Goal: Task Accomplishment & Management: Manage account settings

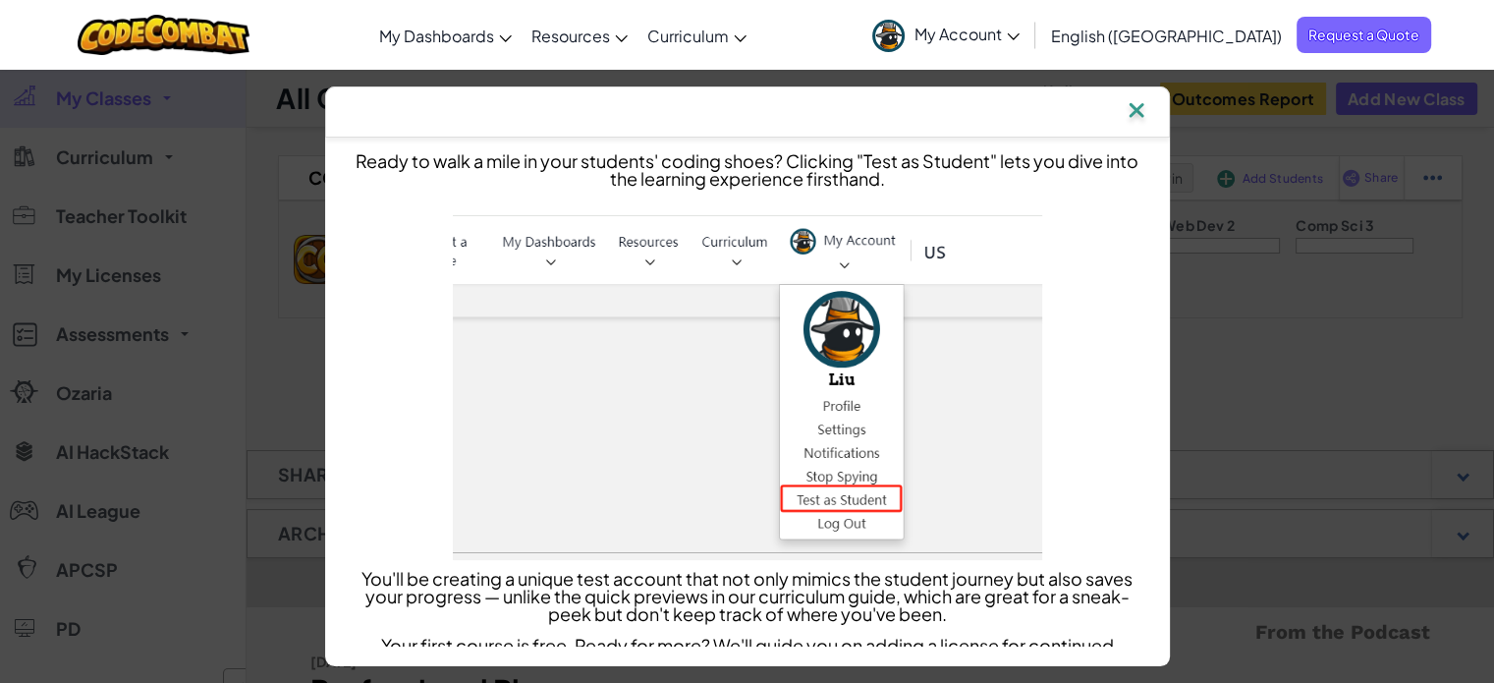
click at [1138, 114] on img at bounding box center [1137, 111] width 26 height 29
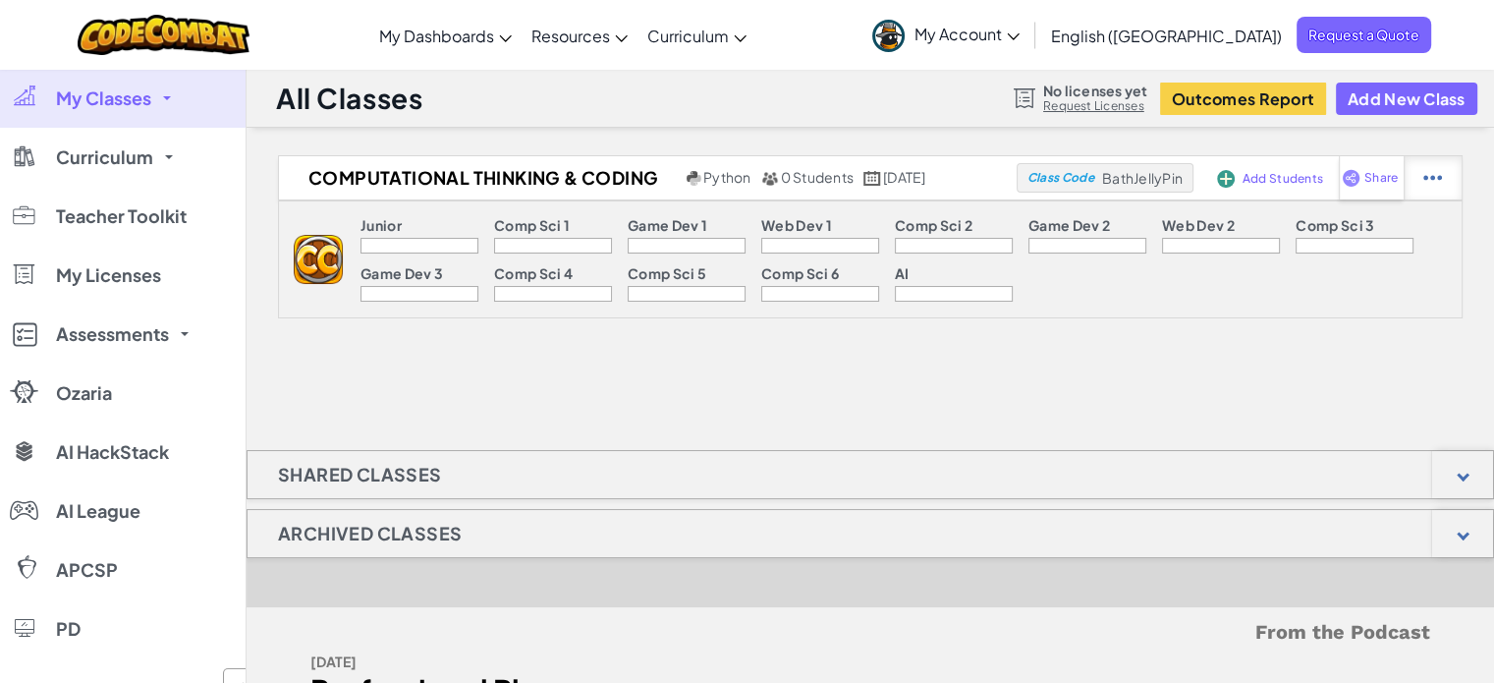
click at [1419, 178] on div at bounding box center [1433, 177] width 58 height 43
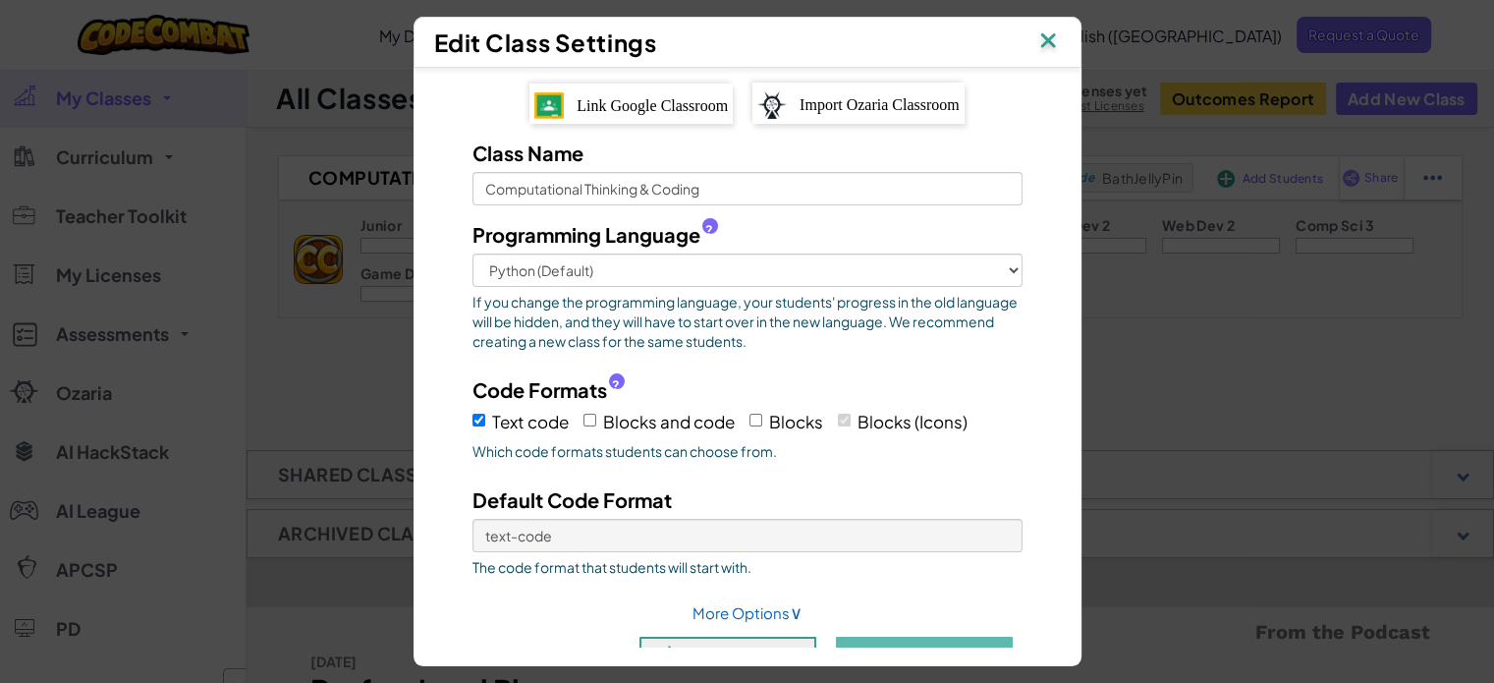
click at [644, 84] on div "Link Google Classroom" at bounding box center [631, 104] width 203 height 40
click at [825, 192] on input "Computational Thinking & Coding" at bounding box center [748, 188] width 550 height 33
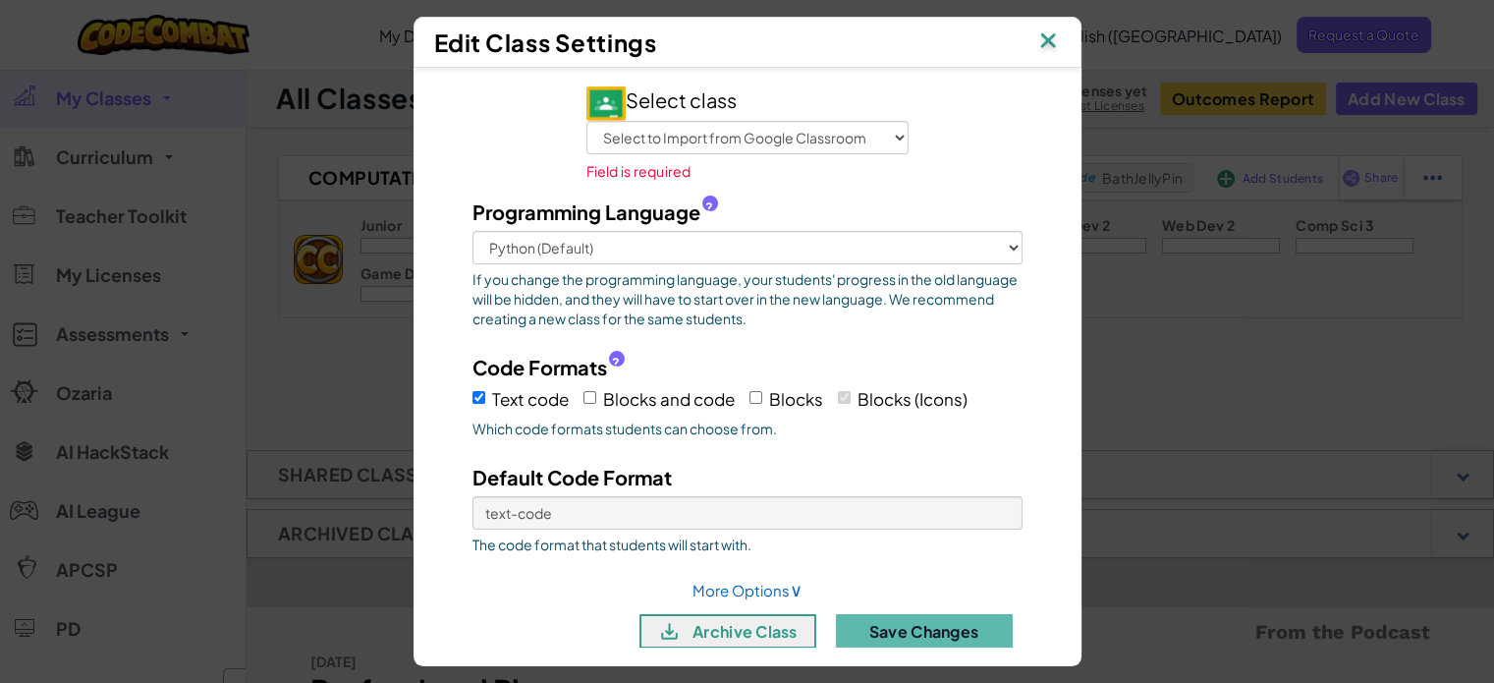
scroll to position [14, 0]
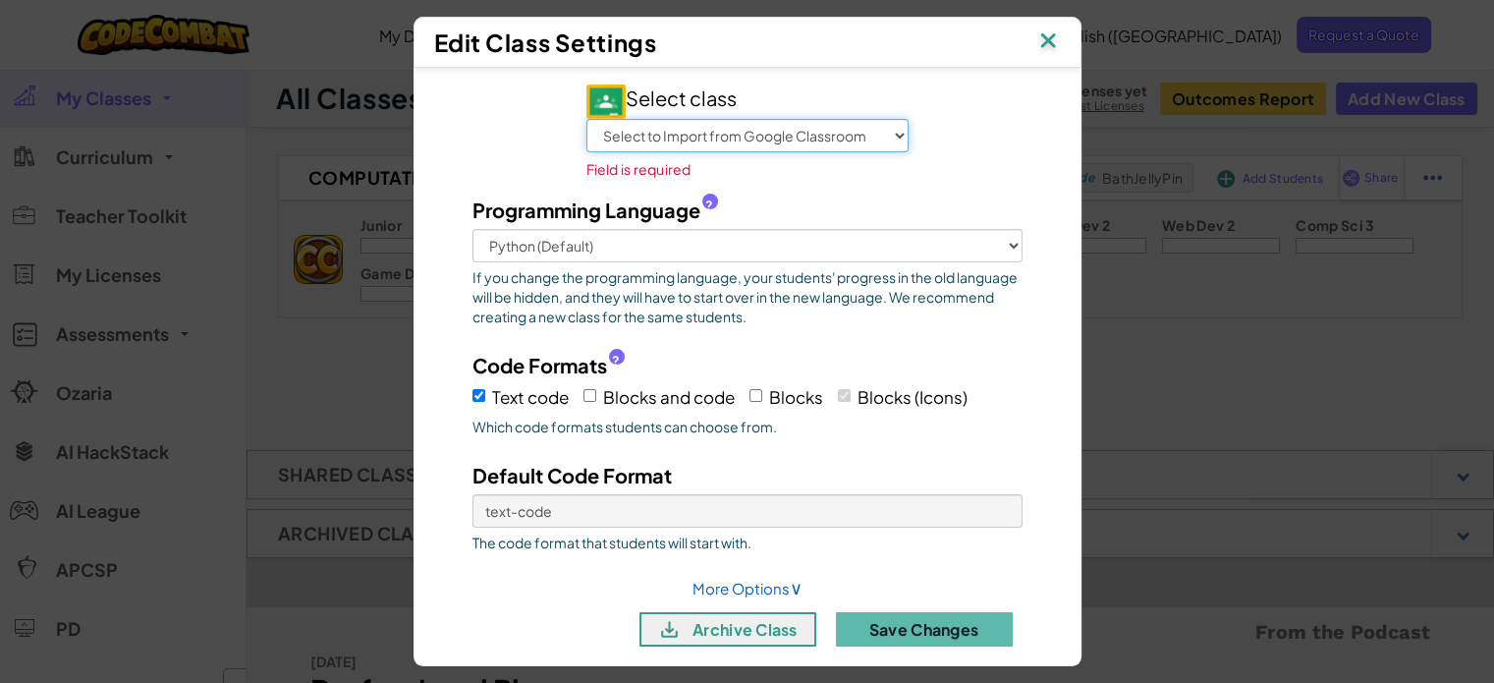
click at [850, 137] on select "Select to Import from Google Classroom Computational Thinking & Coding LIB121-1…" at bounding box center [748, 135] width 322 height 33
select select "774061659484"
click at [587, 123] on select "Select to Import from Google Classroom Computational Thinking & Coding LIB121-1…" at bounding box center [748, 135] width 322 height 33
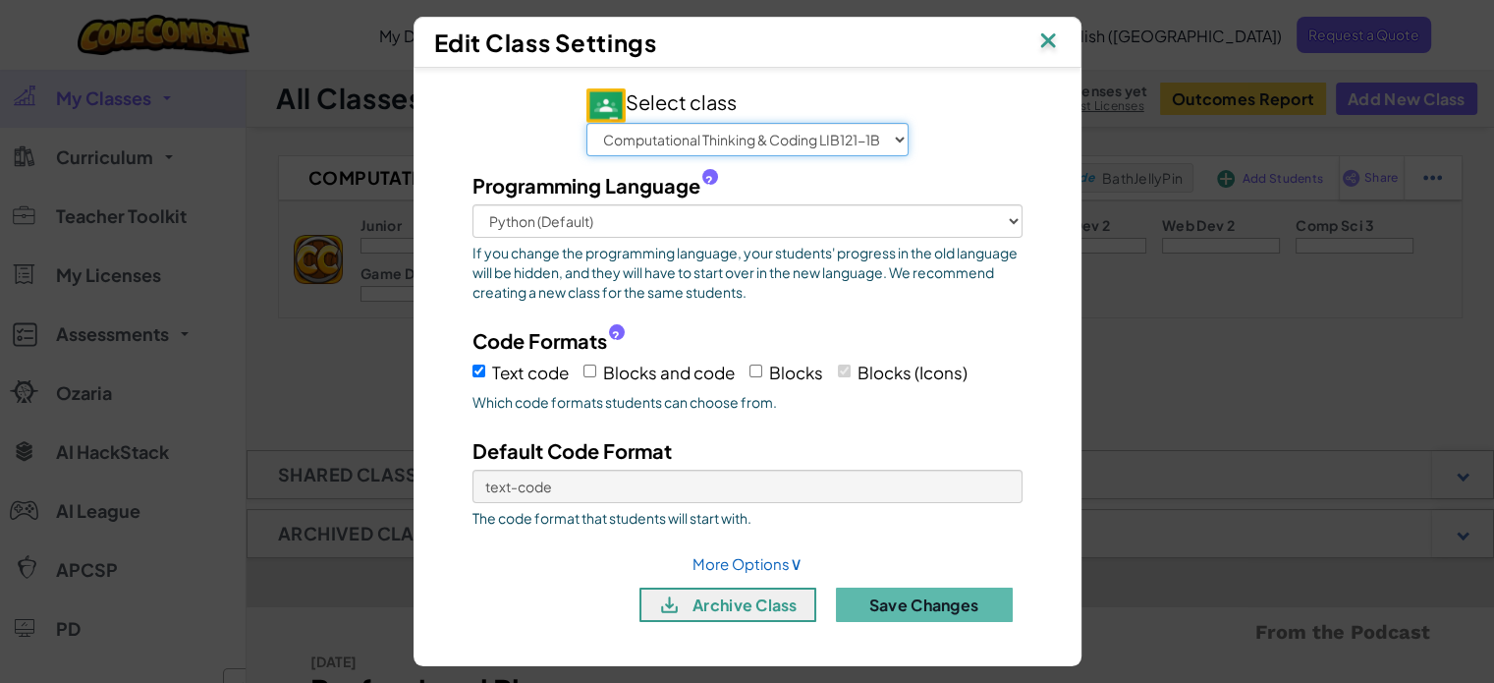
scroll to position [8, 0]
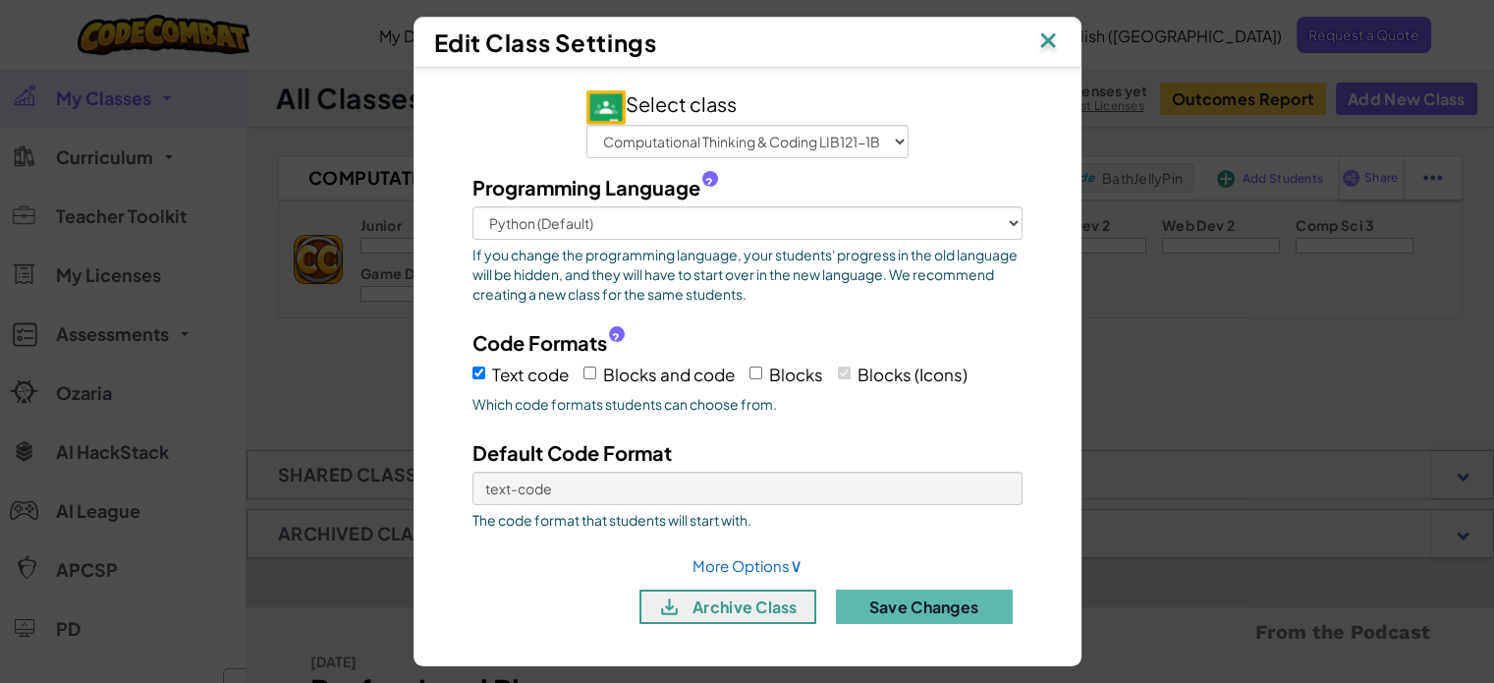
click at [926, 178] on label "Programming Language ?" at bounding box center [748, 187] width 550 height 28
click at [926, 206] on select "Python (Default) JavaScript C++ Java (Experimental)" at bounding box center [748, 222] width 550 height 33
click at [892, 597] on button "Save Changes" at bounding box center [924, 606] width 177 height 34
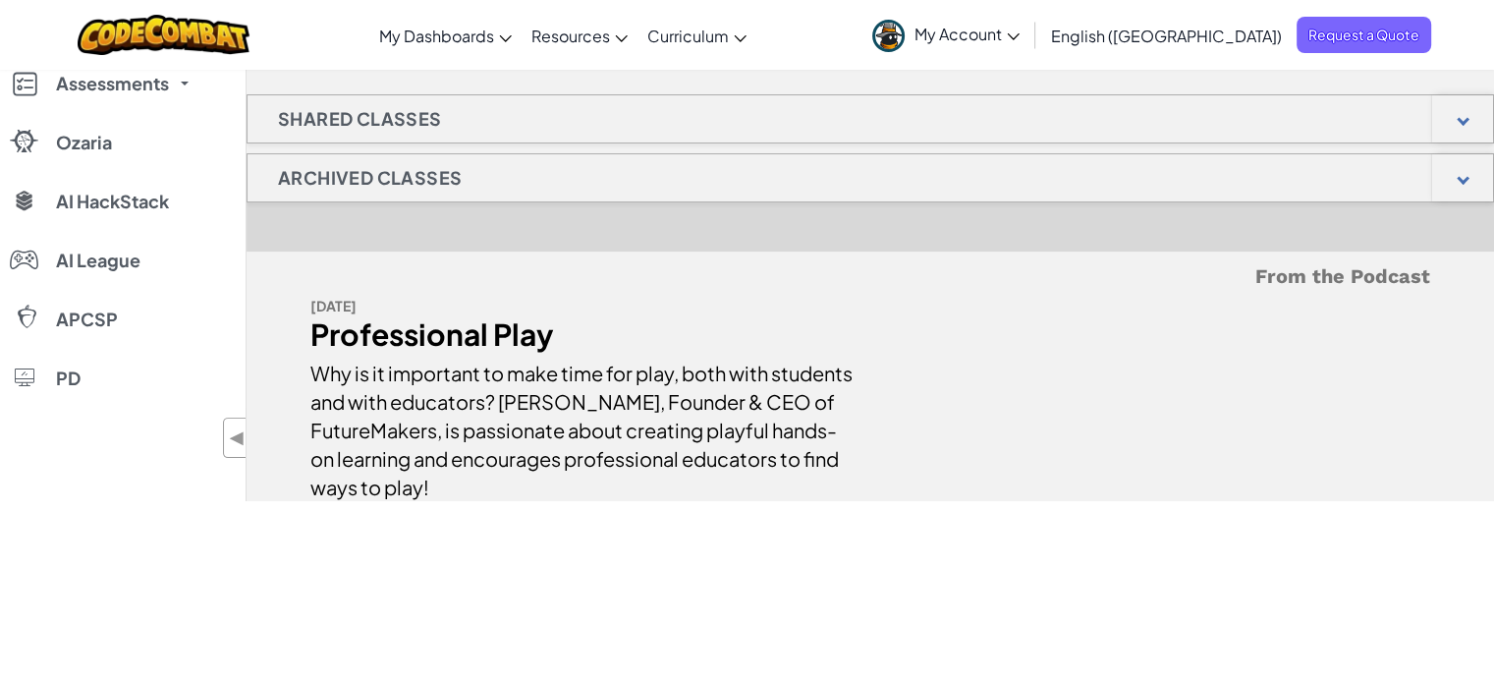
scroll to position [0, 0]
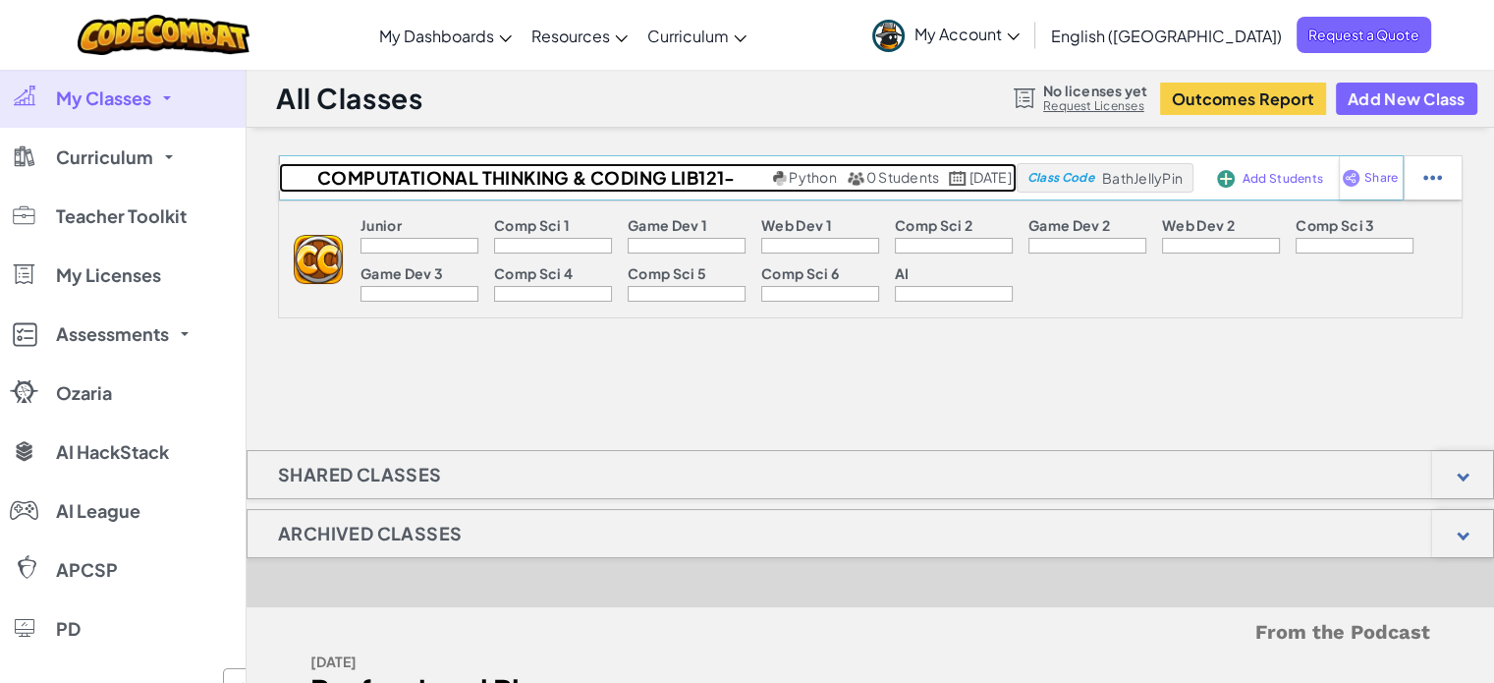
click at [867, 172] on span "0 Students" at bounding box center [903, 177] width 73 height 18
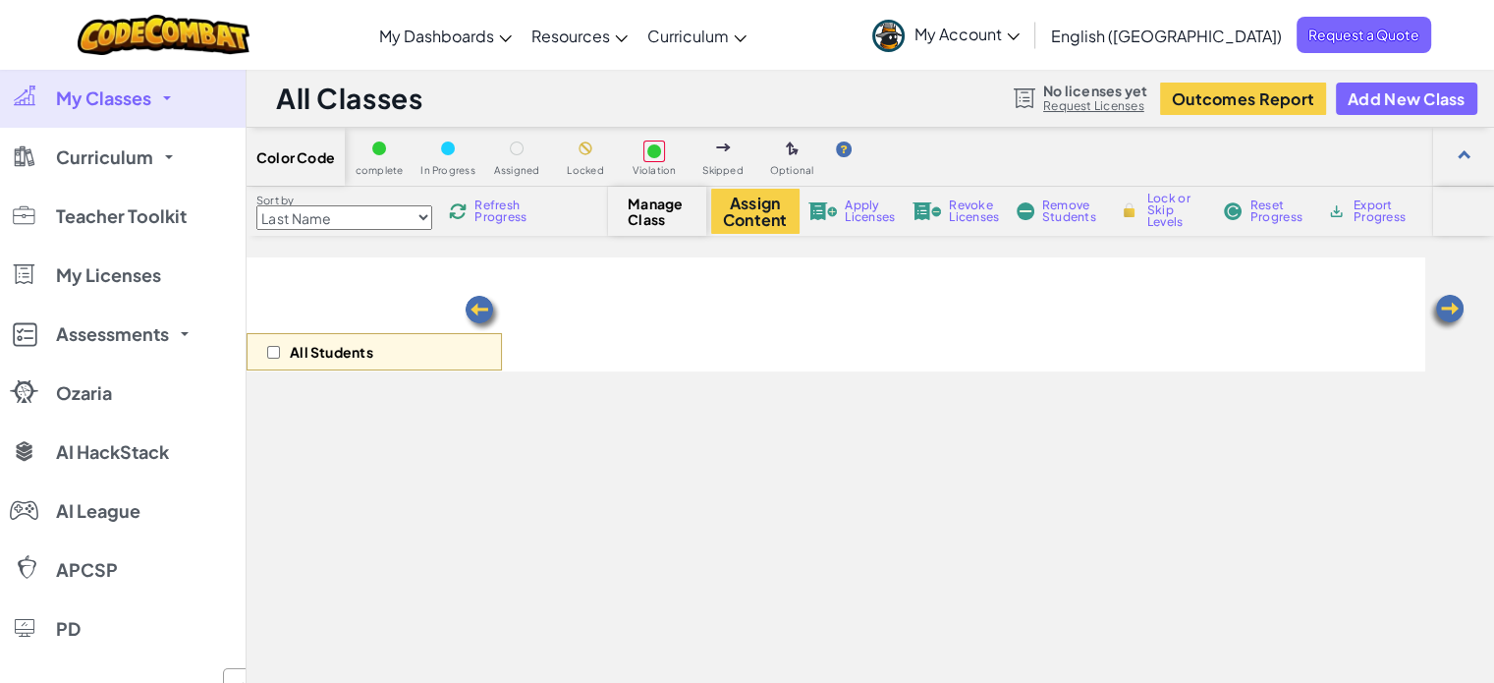
select select "560f1a9f22961295f9427742"
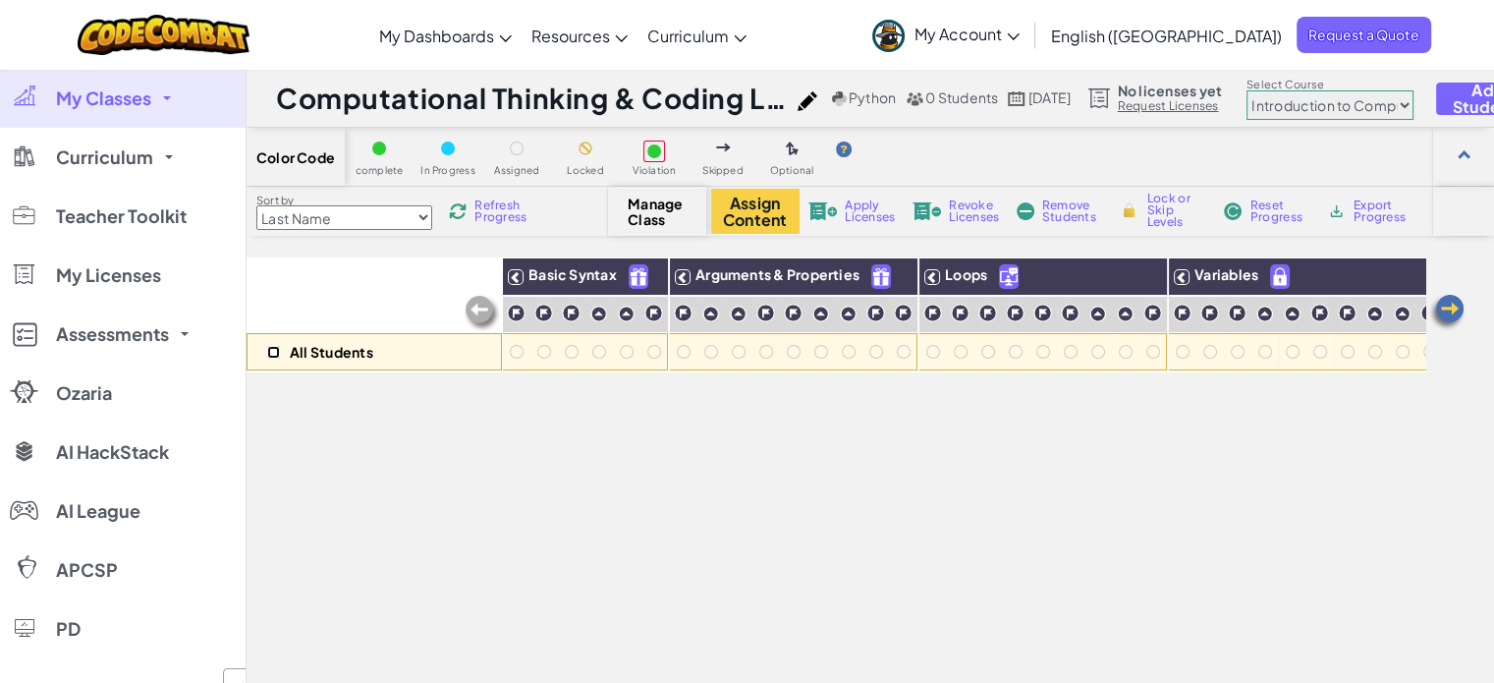
click at [268, 355] on input "checkbox" at bounding box center [273, 352] width 13 height 13
checkbox input "false"
click at [444, 93] on h1 "Computational Thinking & Coding LIB121-1B" at bounding box center [532, 98] width 512 height 37
click at [1389, 109] on select "Junior Introduction to Computer Science Game Development 1 Web Development 1 Co…" at bounding box center [1330, 104] width 167 height 29
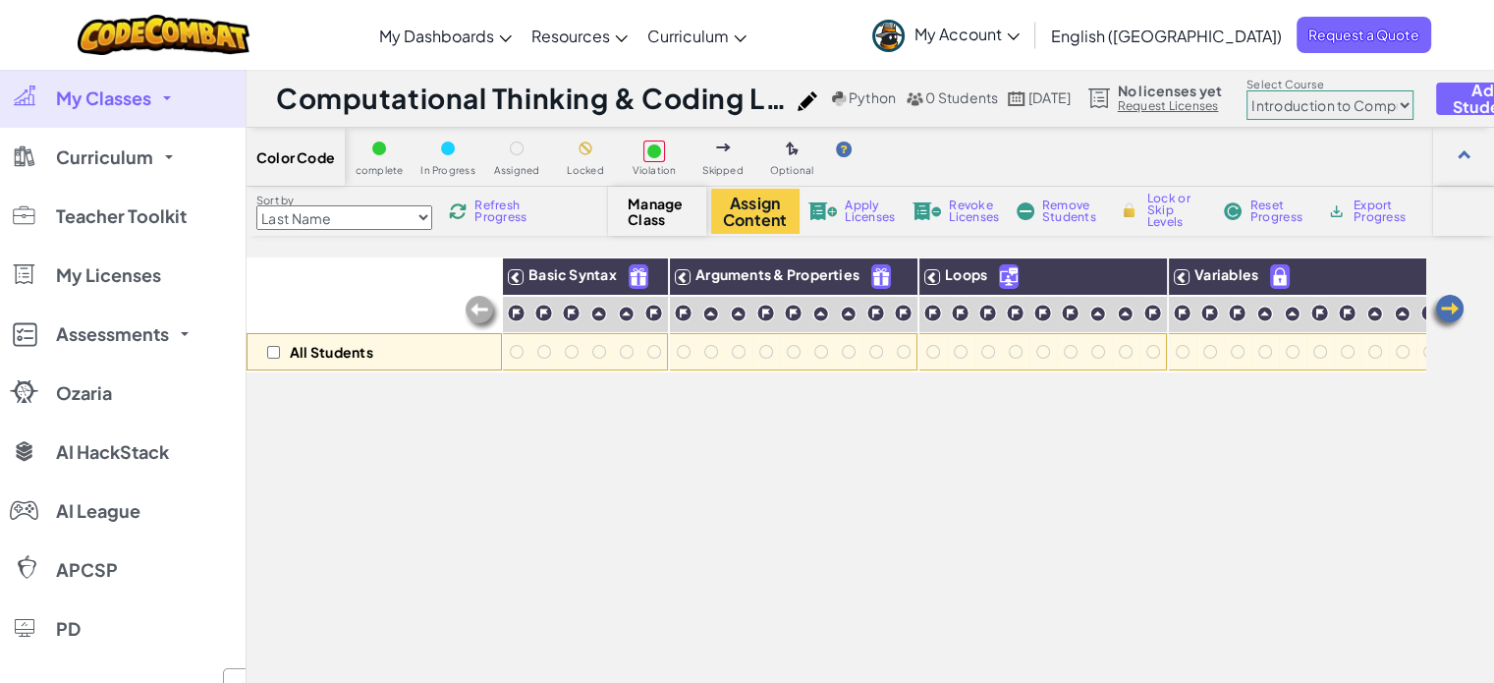
click at [1301, 90] on select "Junior Introduction to Computer Science Game Development 1 Web Development 1 Co…" at bounding box center [1330, 104] width 167 height 29
click at [728, 412] on div "All Students Basic Syntax Arguments & Properties Loops Variables" at bounding box center [836, 549] width 1179 height 585
click at [93, 97] on span "My Classes" at bounding box center [103, 98] width 95 height 18
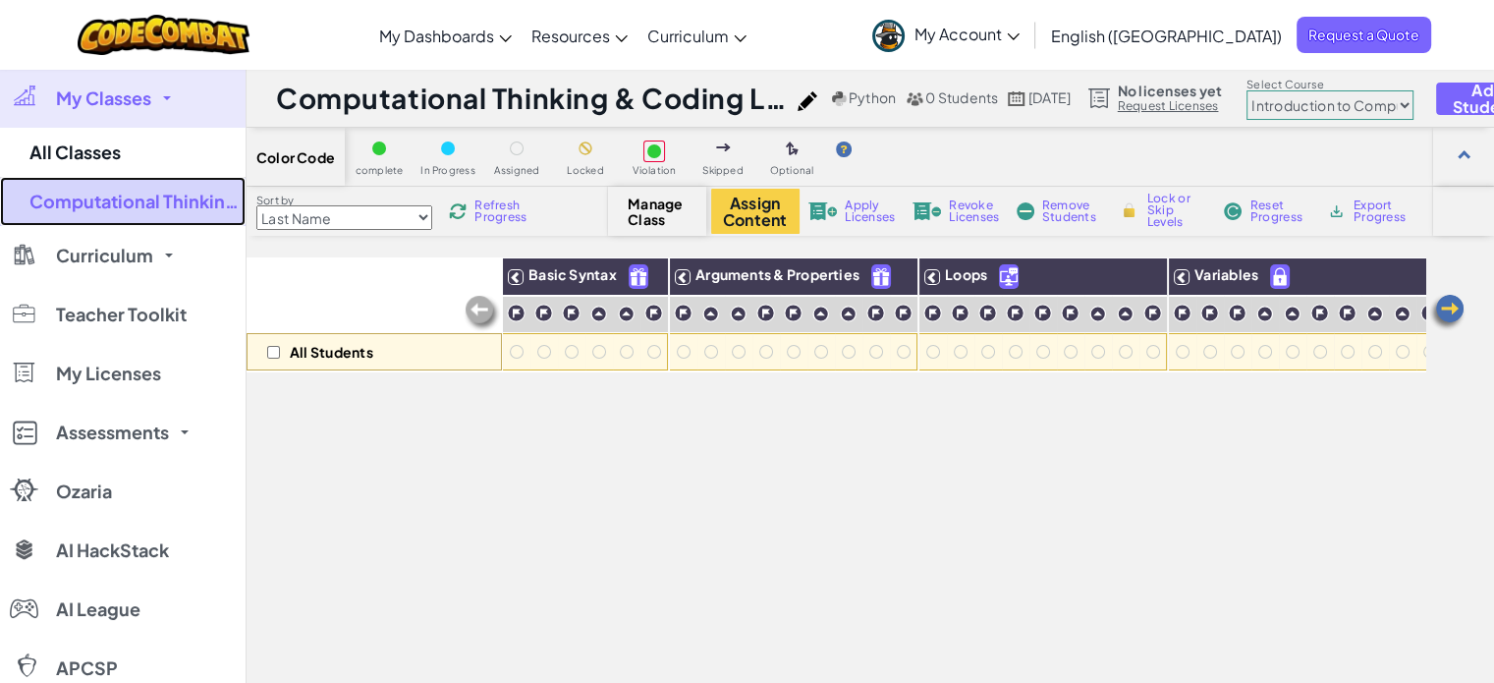
click at [93, 207] on link "Computational Thinking & Coding LIB121-1B" at bounding box center [123, 201] width 246 height 49
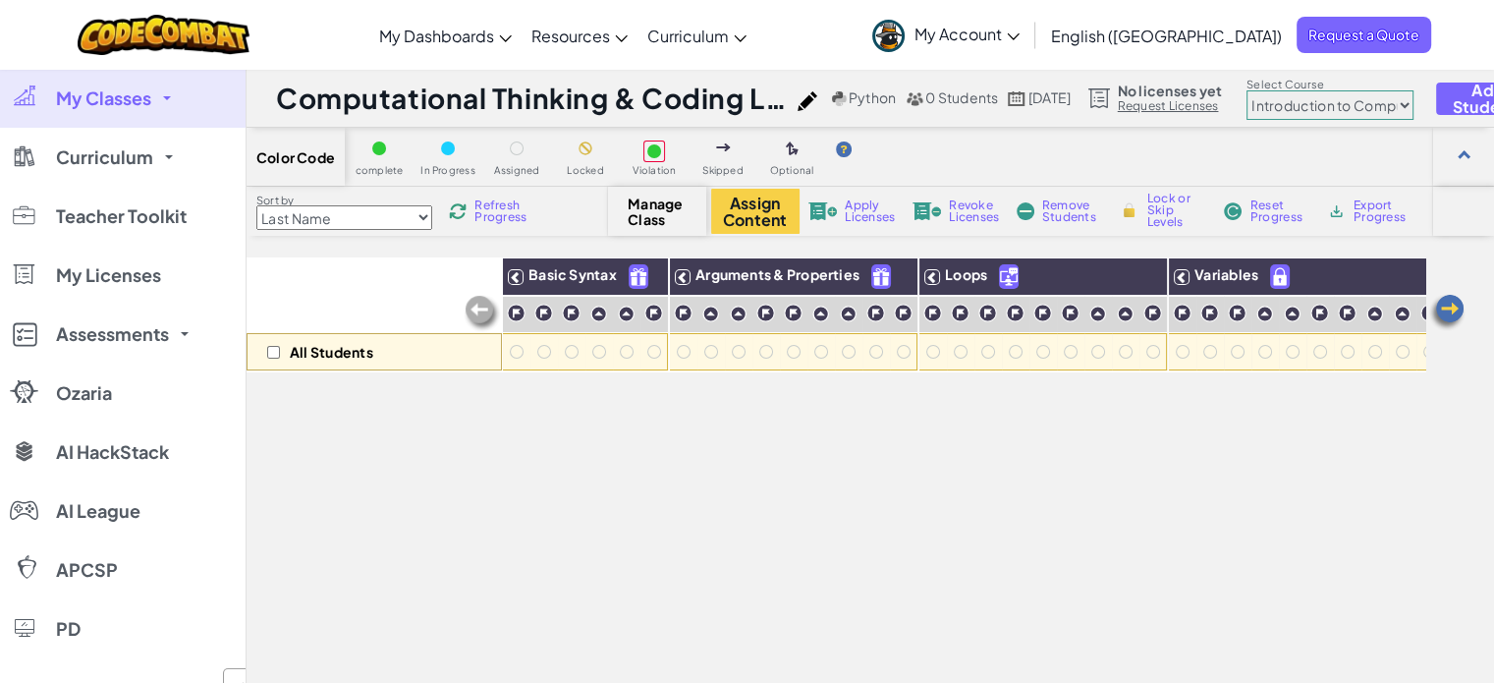
click at [668, 227] on div "Manage Class" at bounding box center [657, 211] width 98 height 49
click at [654, 200] on span "Manage Class" at bounding box center [657, 211] width 58 height 31
click at [652, 221] on span "Manage Class" at bounding box center [657, 211] width 58 height 31
click at [951, 106] on div "0 Students" at bounding box center [952, 98] width 92 height 18
click at [953, 98] on span "0 Students" at bounding box center [961, 97] width 73 height 18
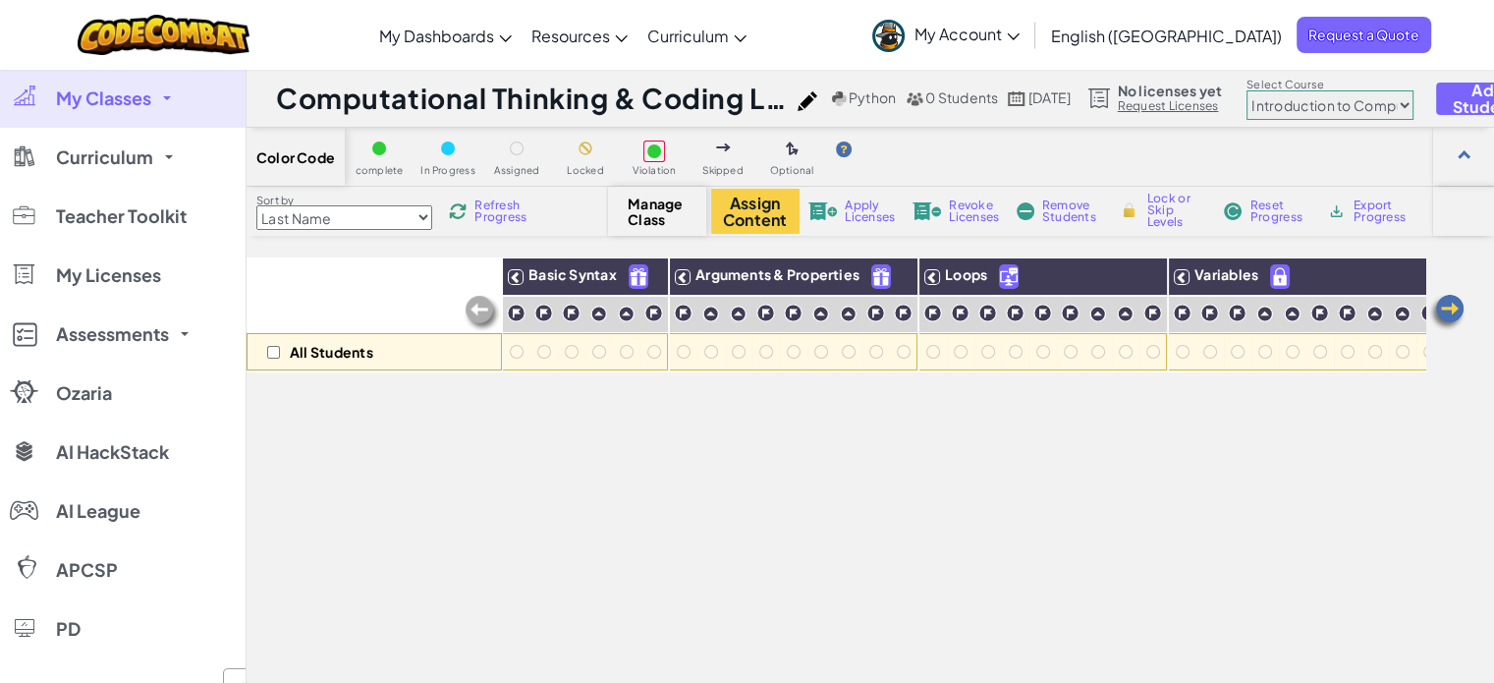
click at [75, 91] on span "My Classes" at bounding box center [103, 98] width 95 height 18
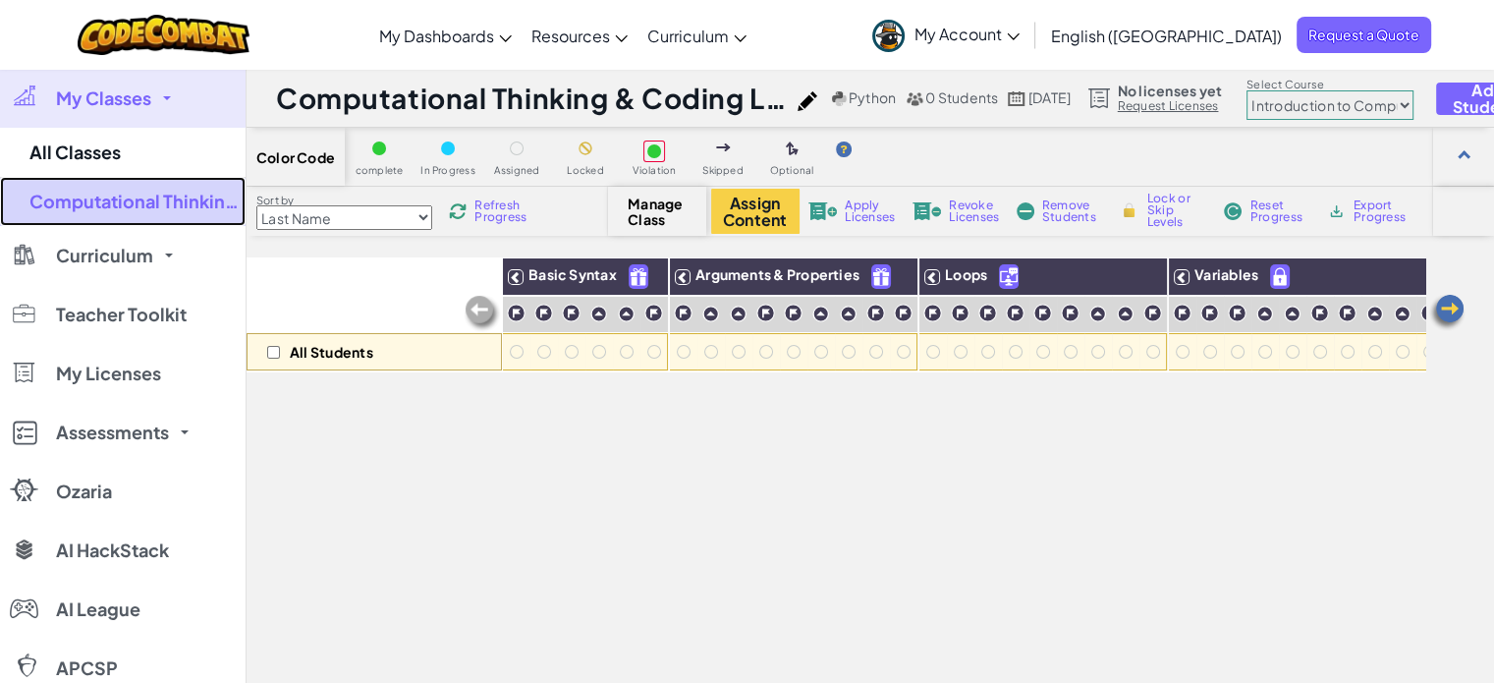
click at [108, 197] on link "Computational Thinking & Coding LIB121-1B" at bounding box center [123, 201] width 246 height 49
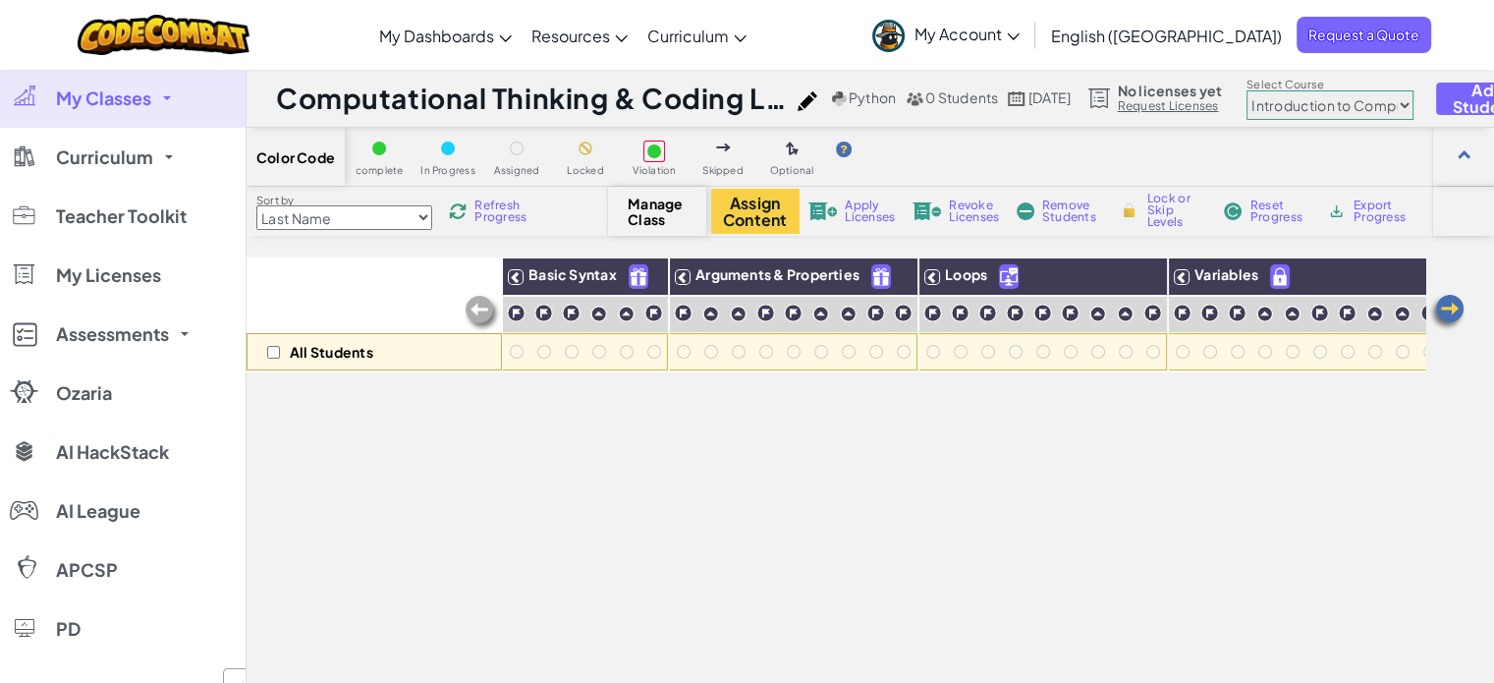
click at [958, 609] on div "All Students Basic Syntax Arguments & Properties Loops Variables" at bounding box center [836, 549] width 1179 height 585
click at [1020, 35] on span "My Account" at bounding box center [967, 34] width 105 height 21
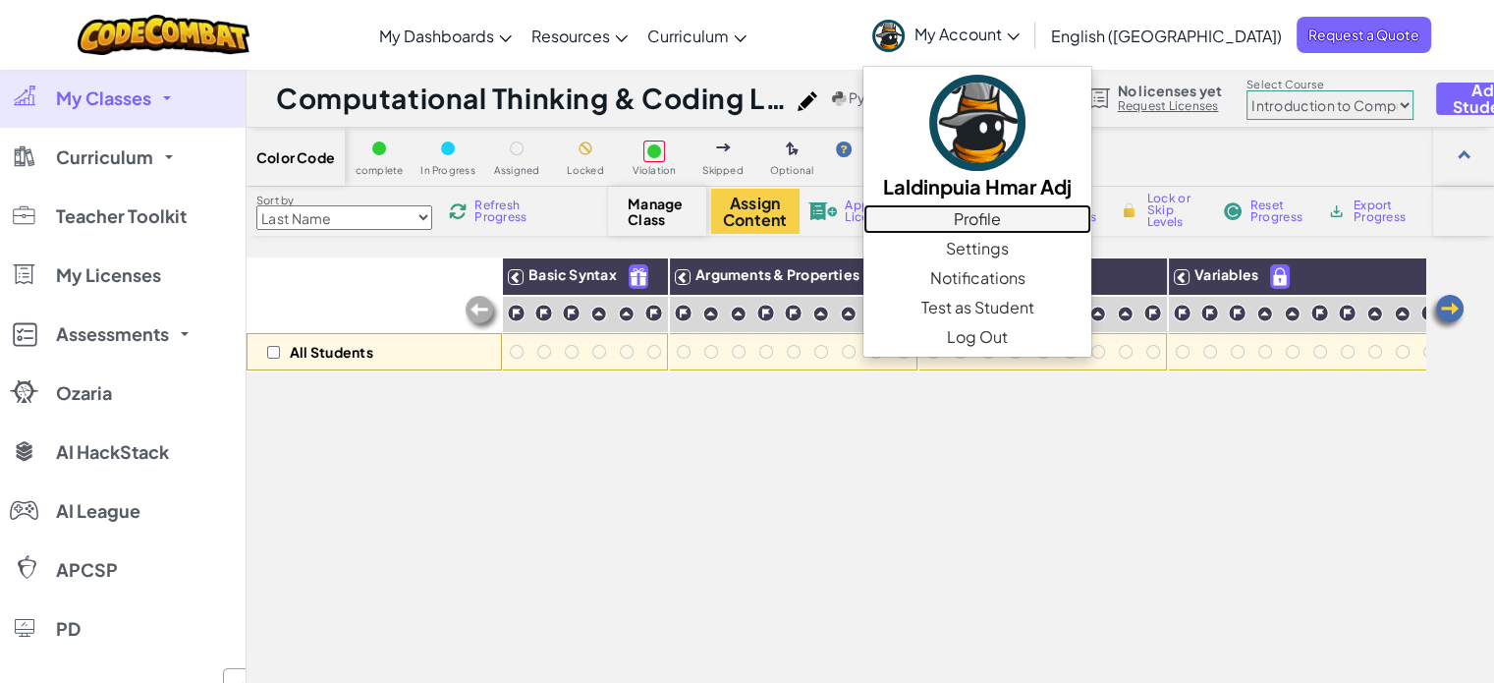
click at [1091, 217] on link "Profile" at bounding box center [978, 218] width 228 height 29
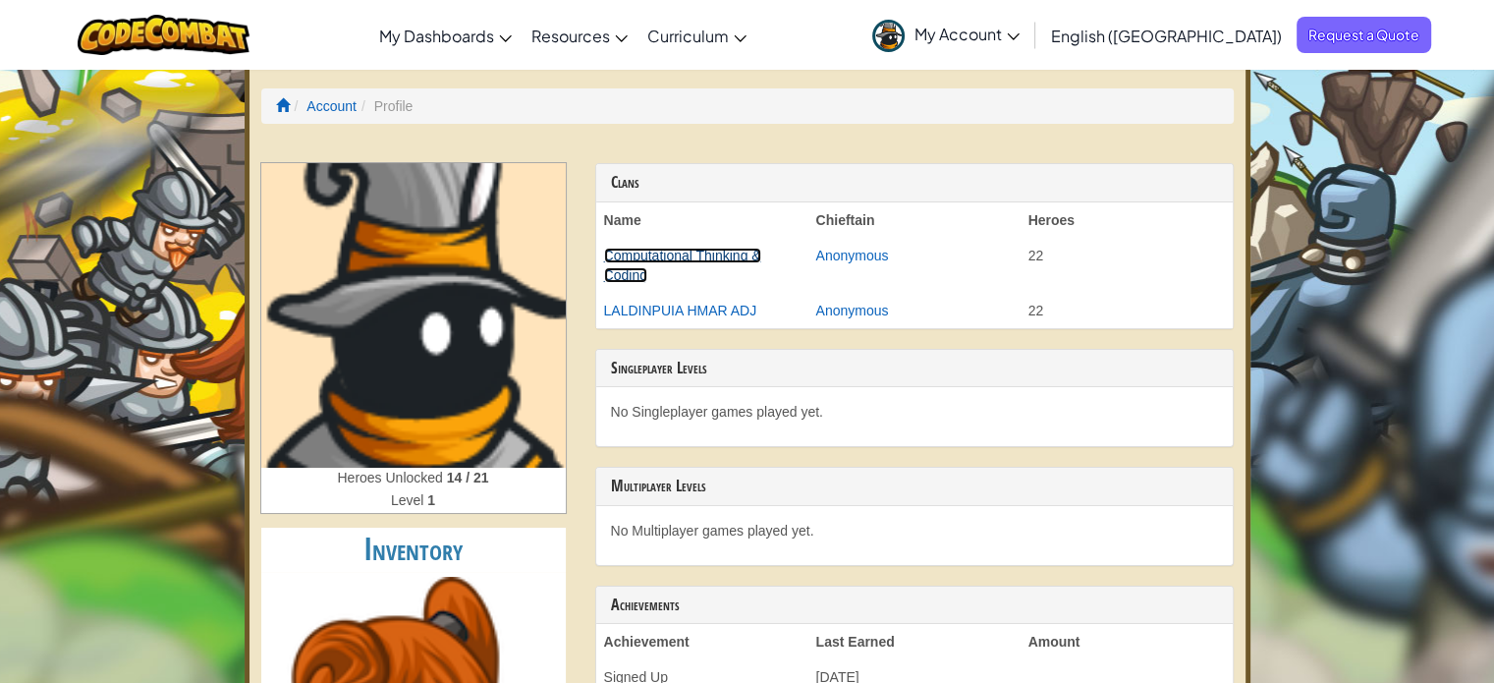
click at [678, 252] on link "Computational Thinking & Coding" at bounding box center [682, 265] width 157 height 35
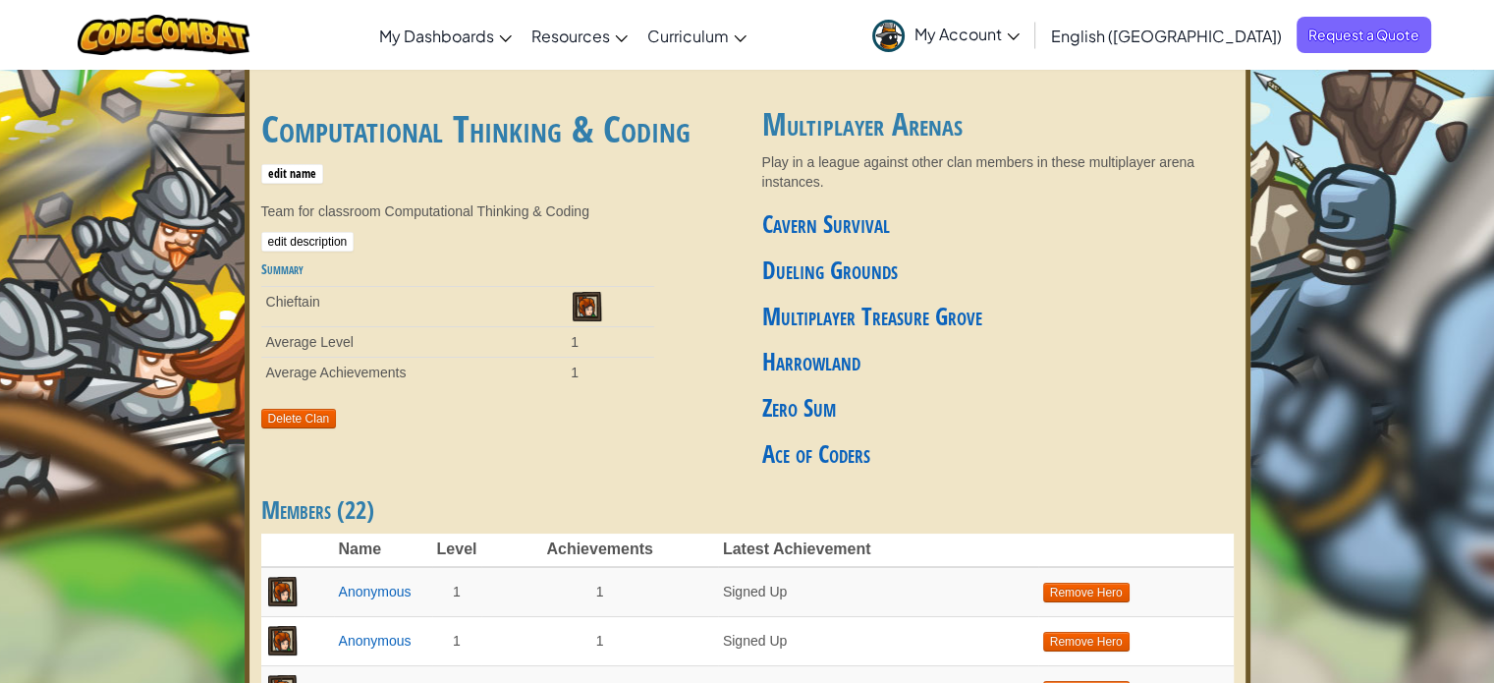
scroll to position [39, 0]
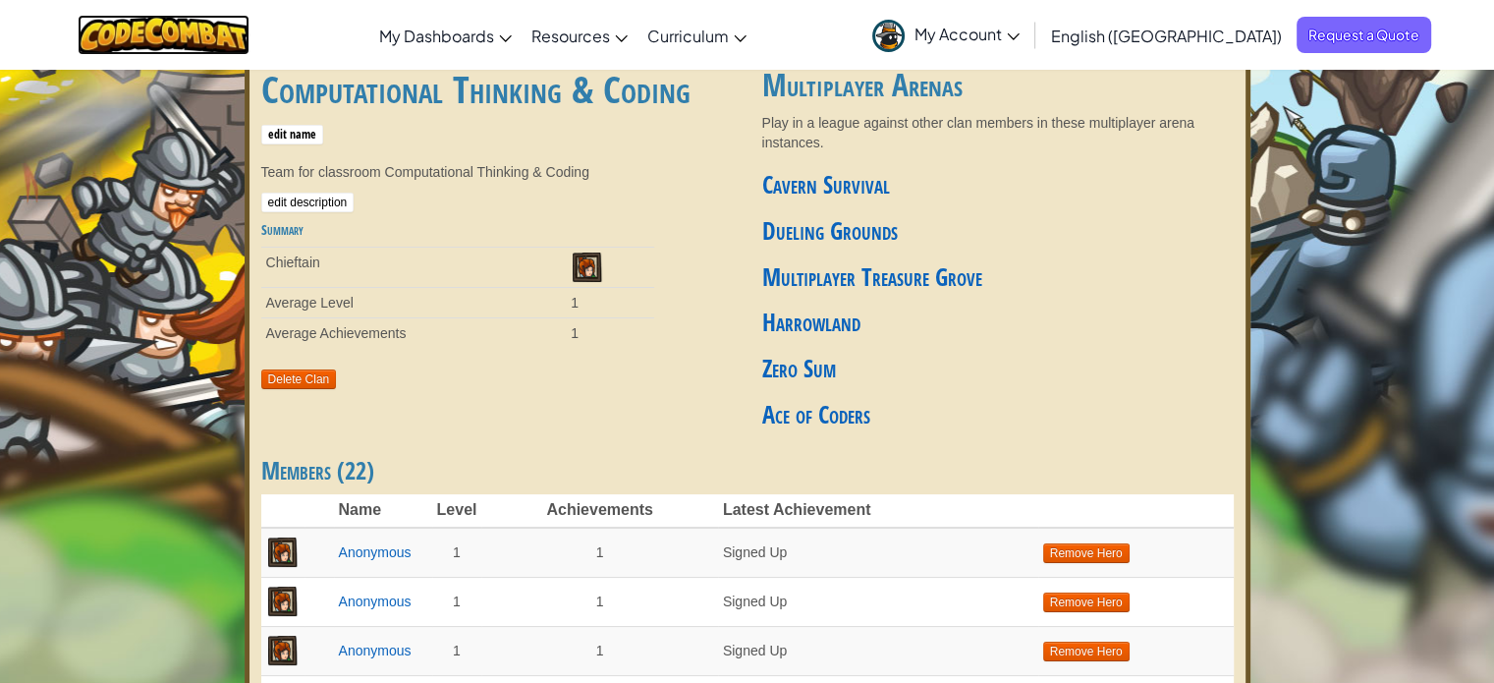
click at [191, 50] on img at bounding box center [164, 35] width 172 height 40
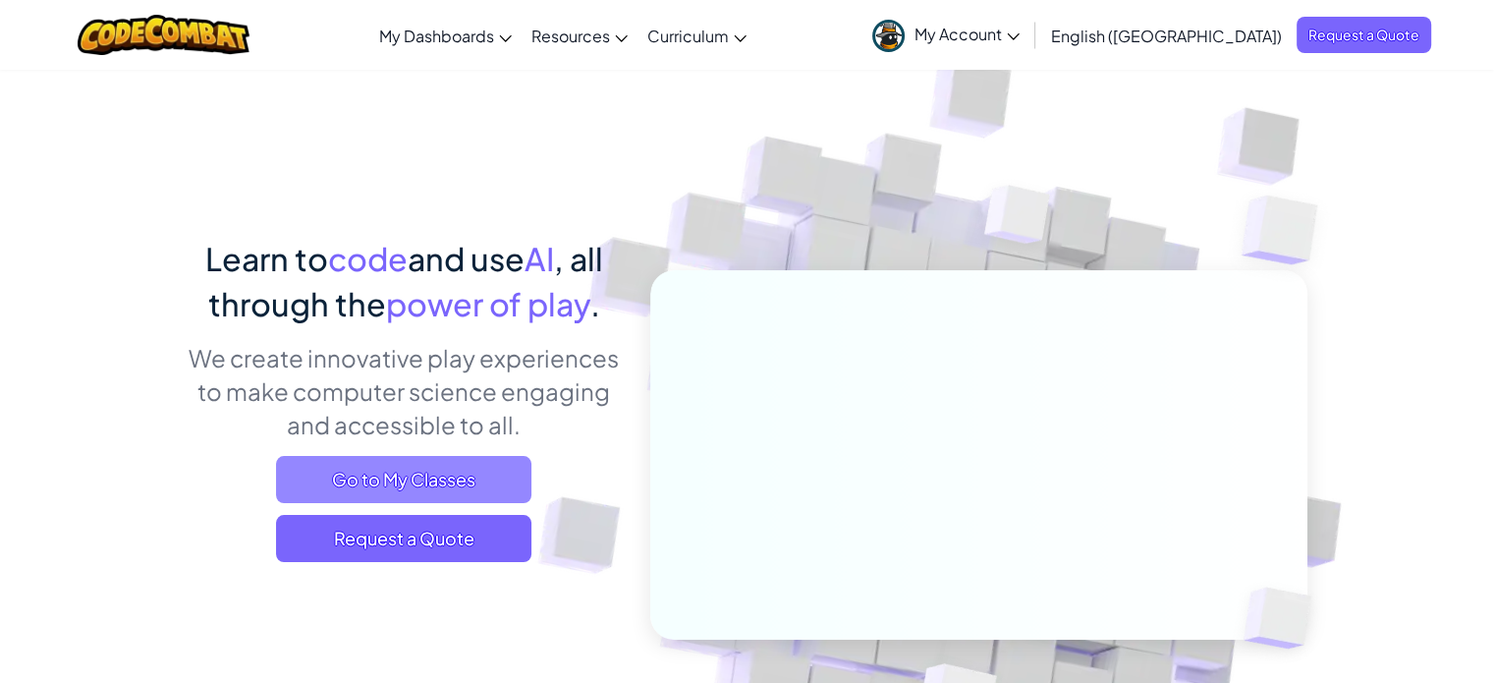
click at [495, 474] on span "Go to My Classes" at bounding box center [403, 479] width 255 height 47
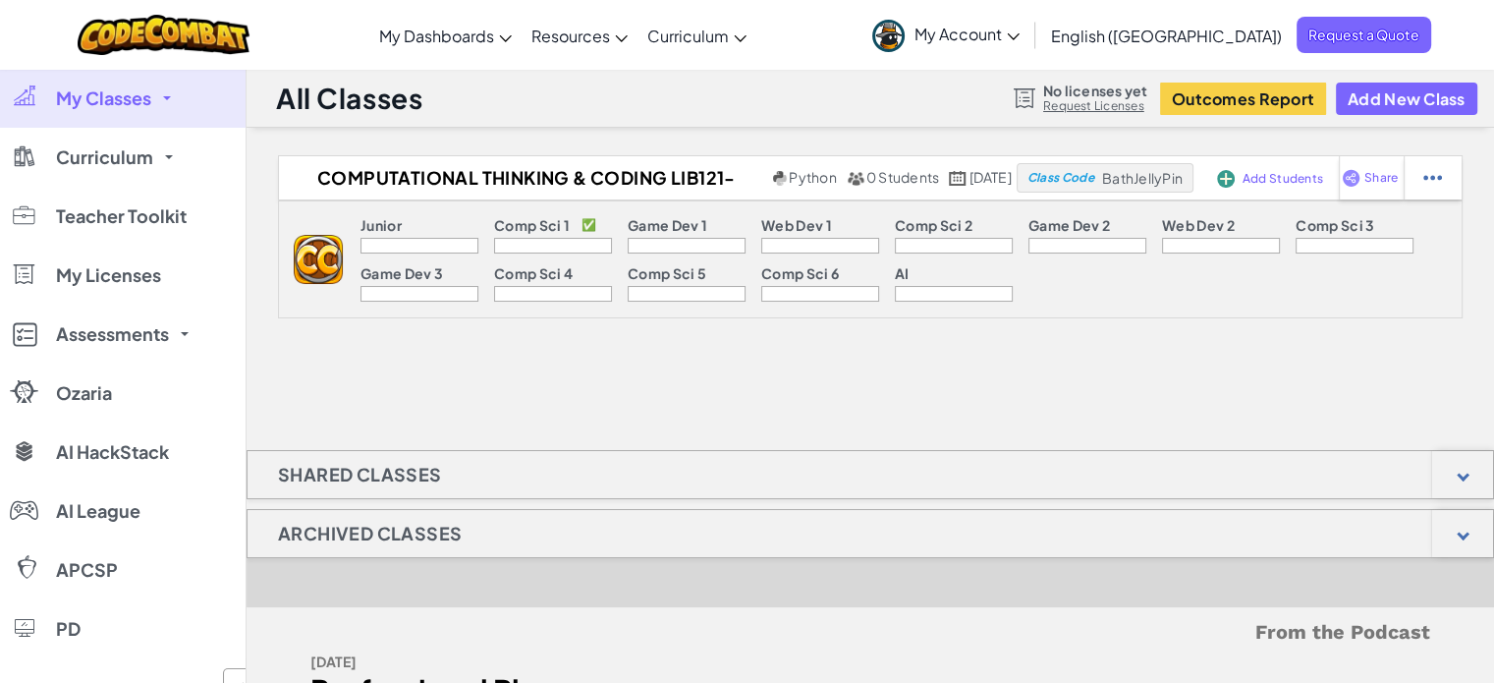
click at [161, 98] on link "My Classes" at bounding box center [123, 98] width 246 height 59
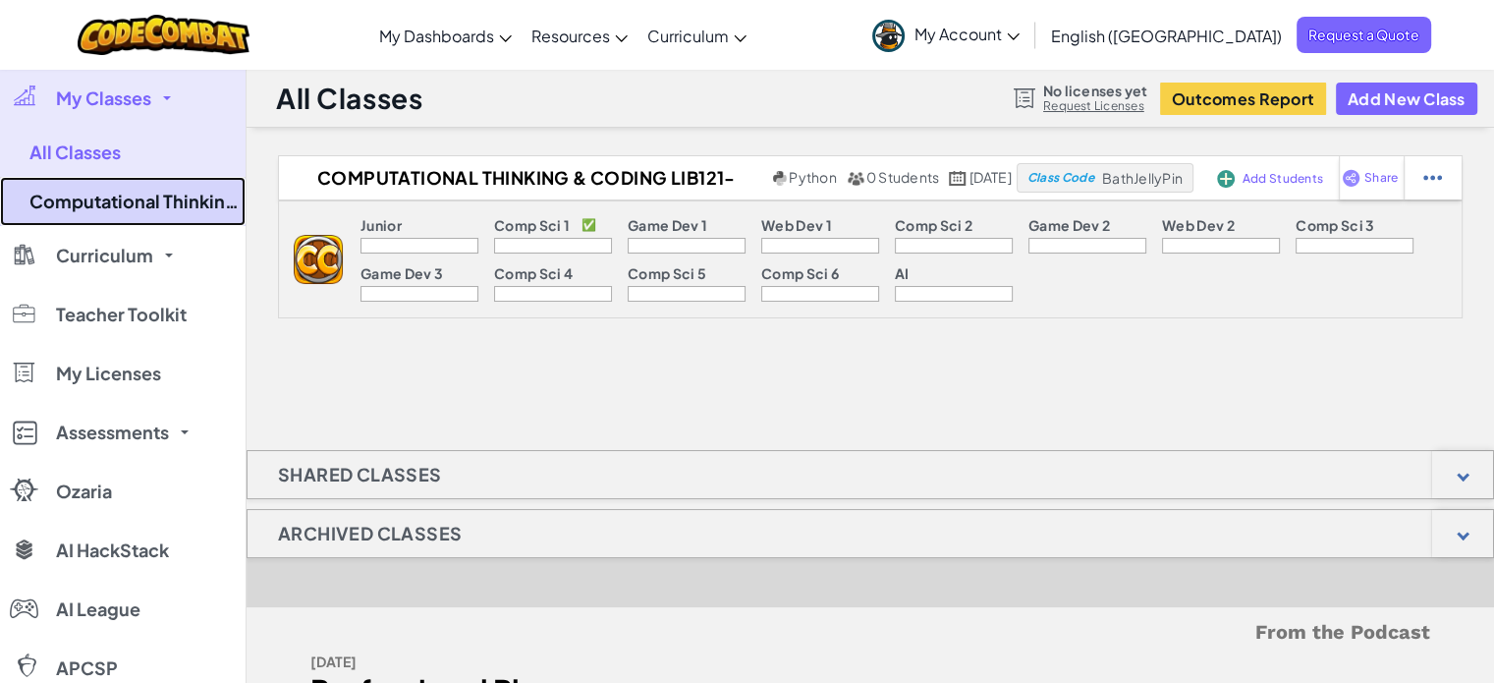
click at [153, 205] on link "Computational Thinking & Coding LIB121-1B" at bounding box center [123, 201] width 246 height 49
select select "560f1a9f22961295f9427742"
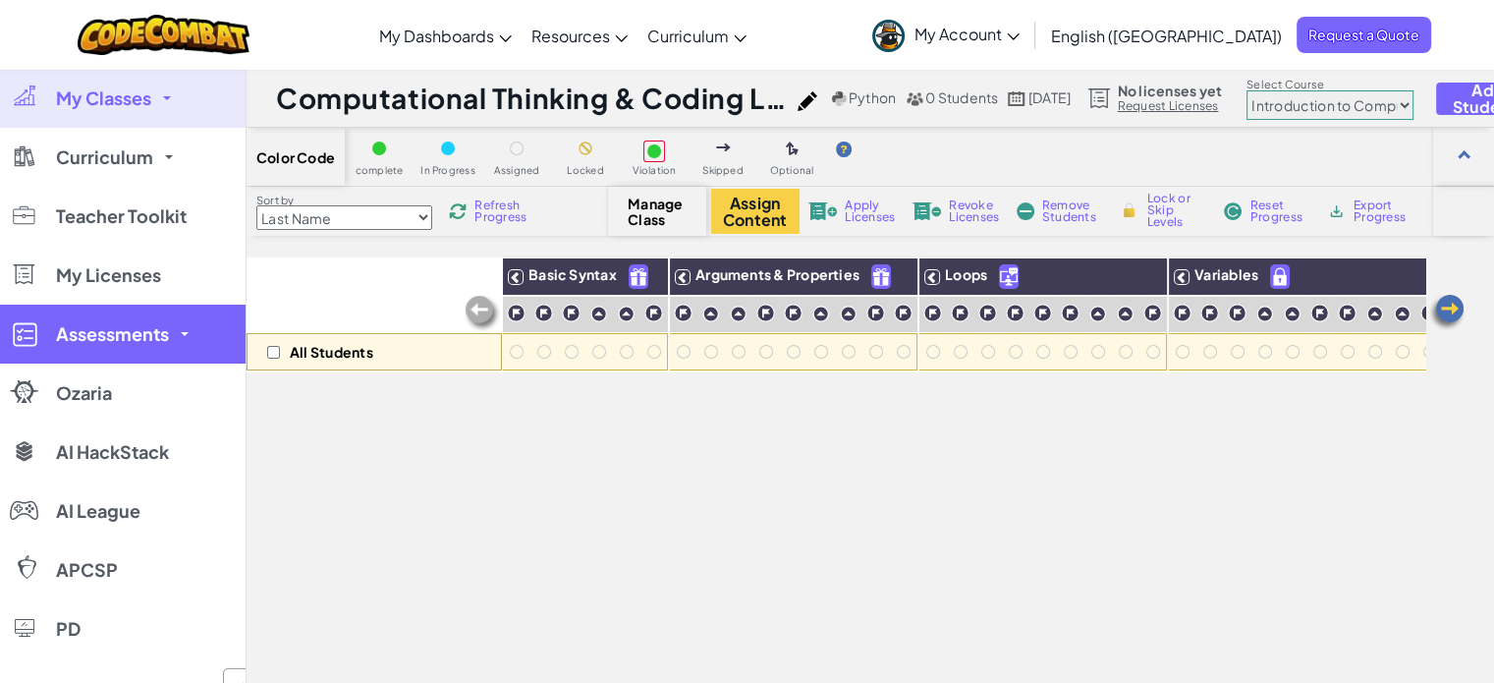
click at [91, 341] on span "Assessments" at bounding box center [112, 334] width 113 height 18
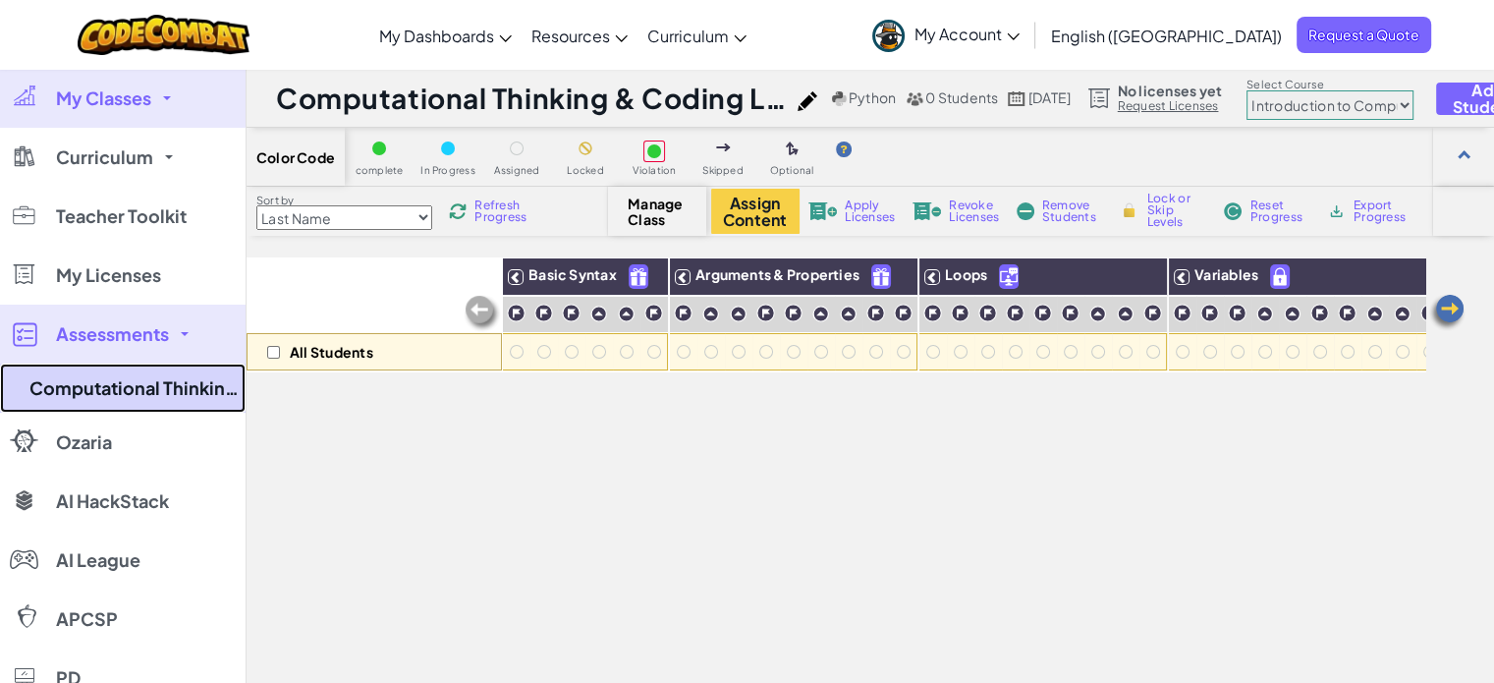
click at [105, 373] on link "Computational Thinking & Coding LIB121-1B" at bounding box center [123, 388] width 246 height 49
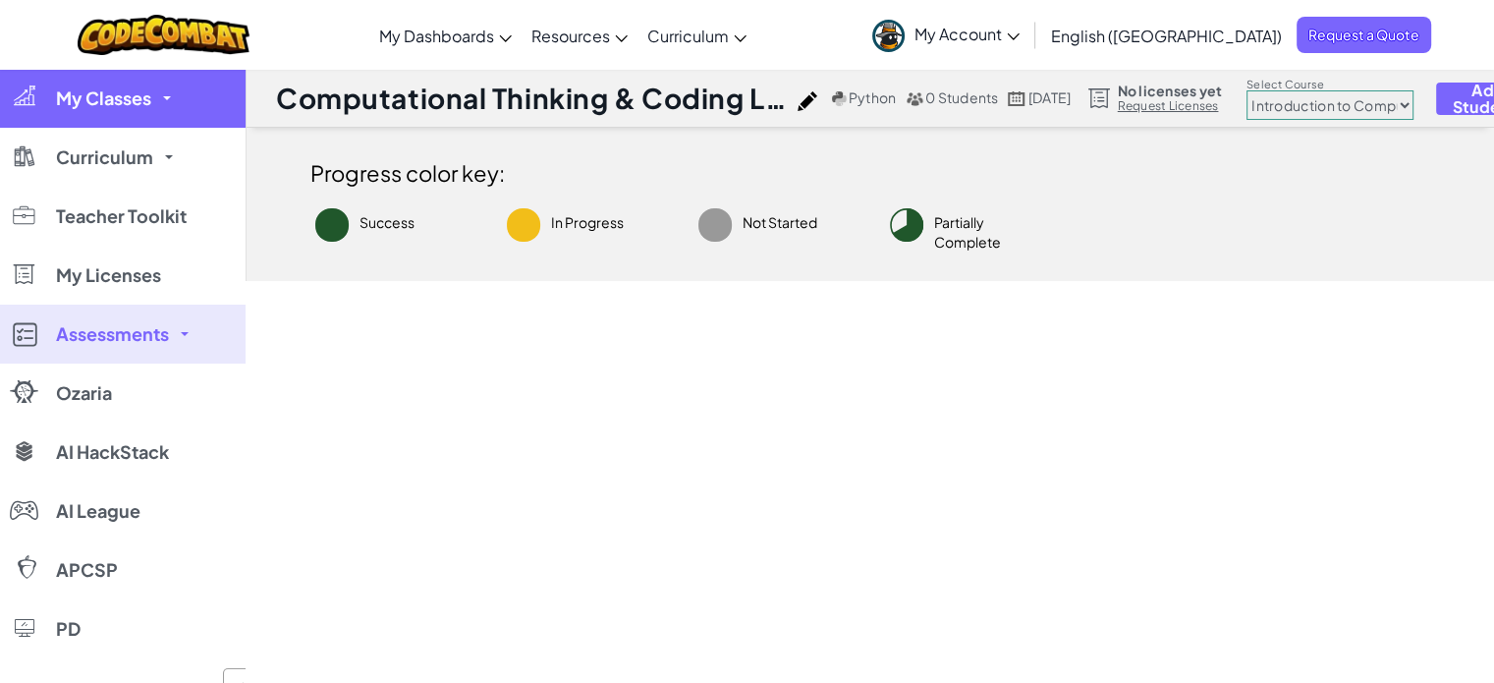
click at [138, 102] on span "My Classes" at bounding box center [103, 98] width 95 height 18
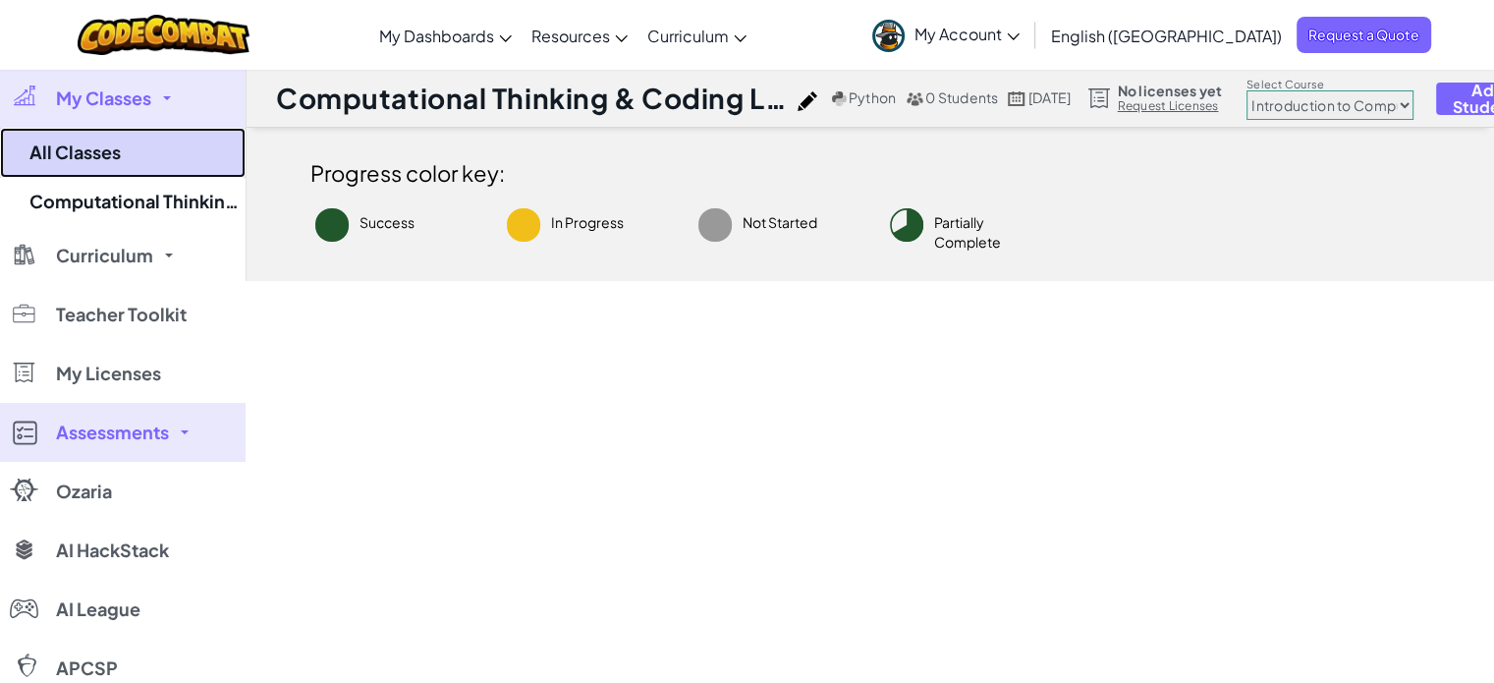
click at [153, 156] on link "All Classes" at bounding box center [123, 153] width 246 height 50
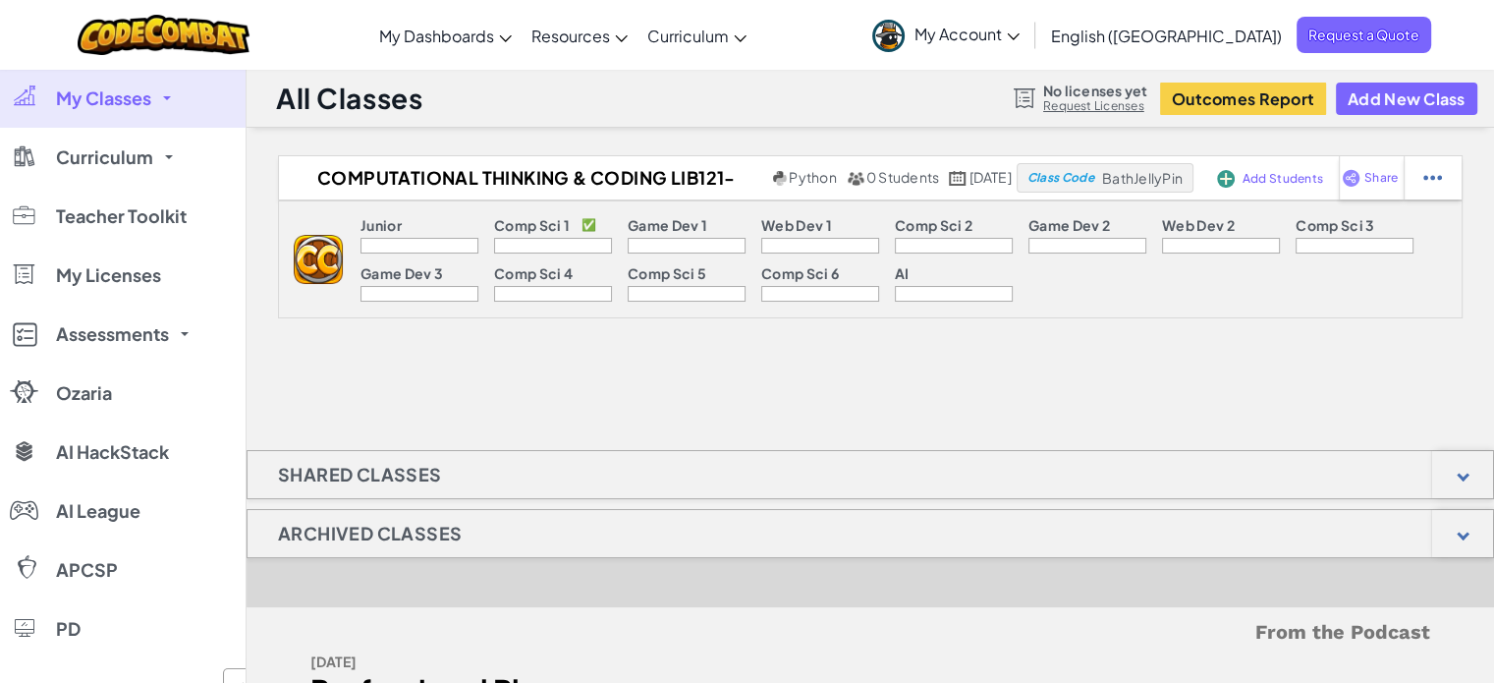
click at [435, 238] on div at bounding box center [420, 246] width 118 height 16
click at [1419, 181] on div at bounding box center [1433, 177] width 58 height 43
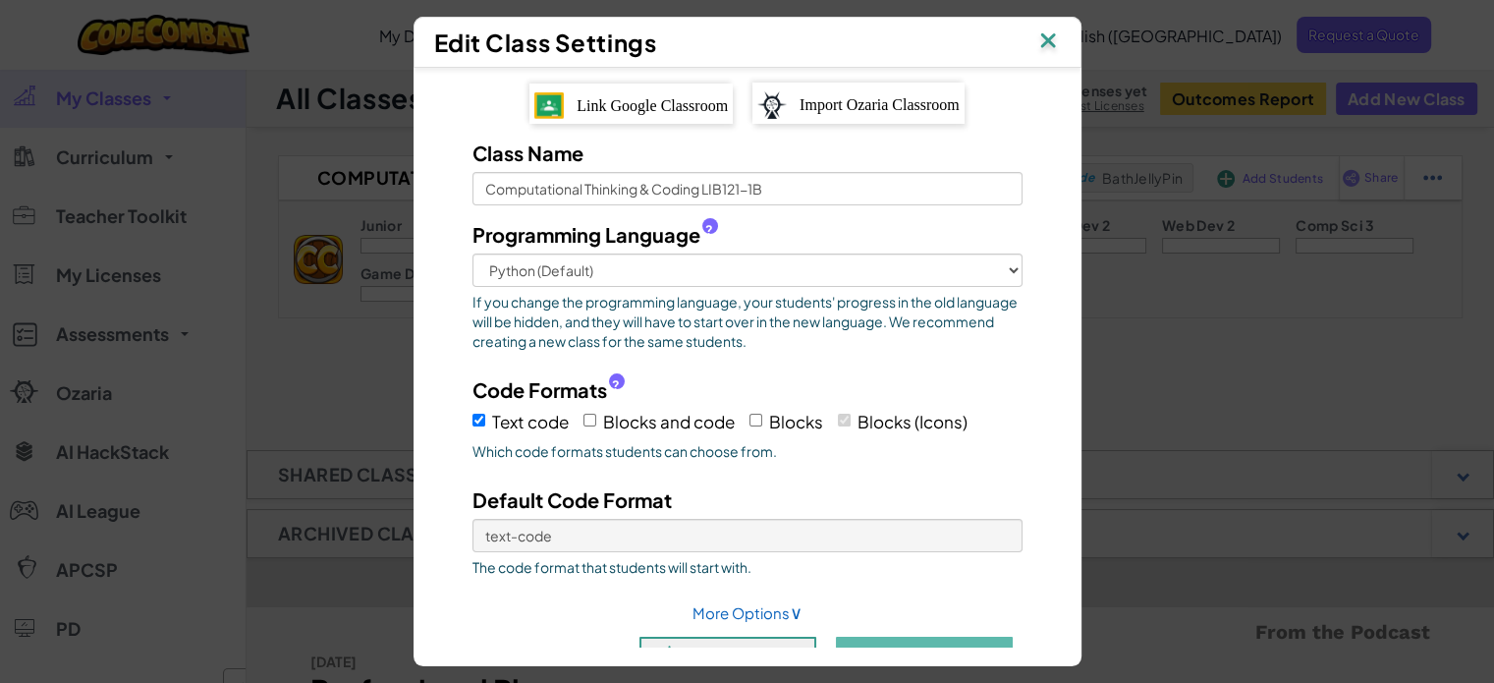
scroll to position [47, 0]
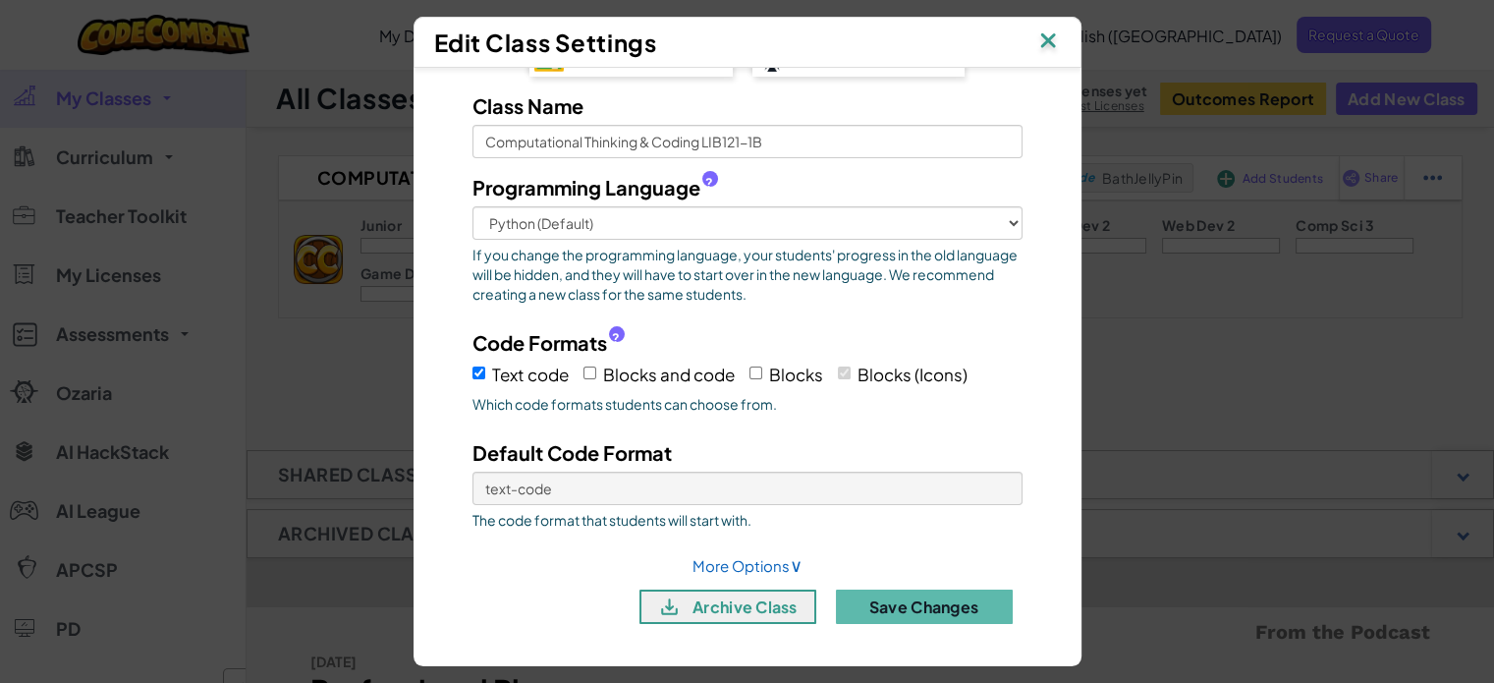
click at [1057, 46] on img at bounding box center [1048, 42] width 26 height 29
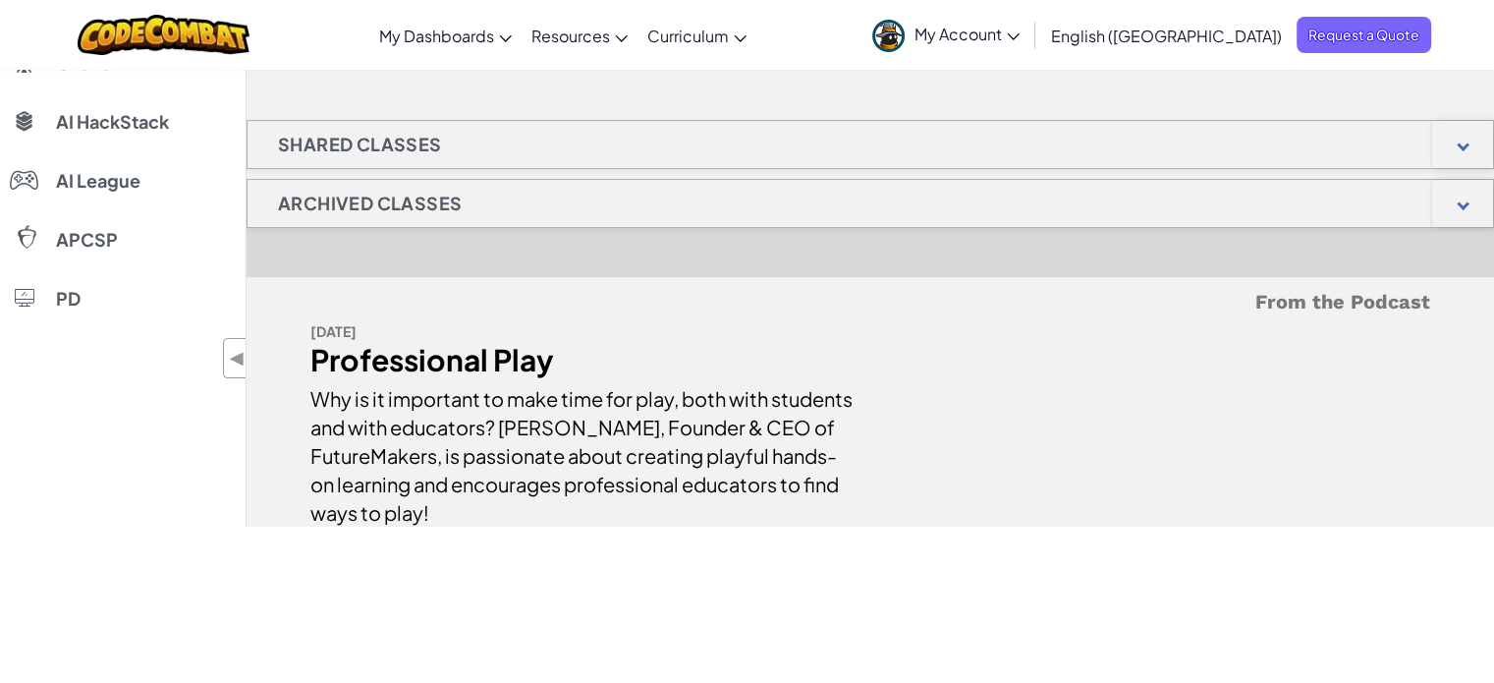
scroll to position [0, 0]
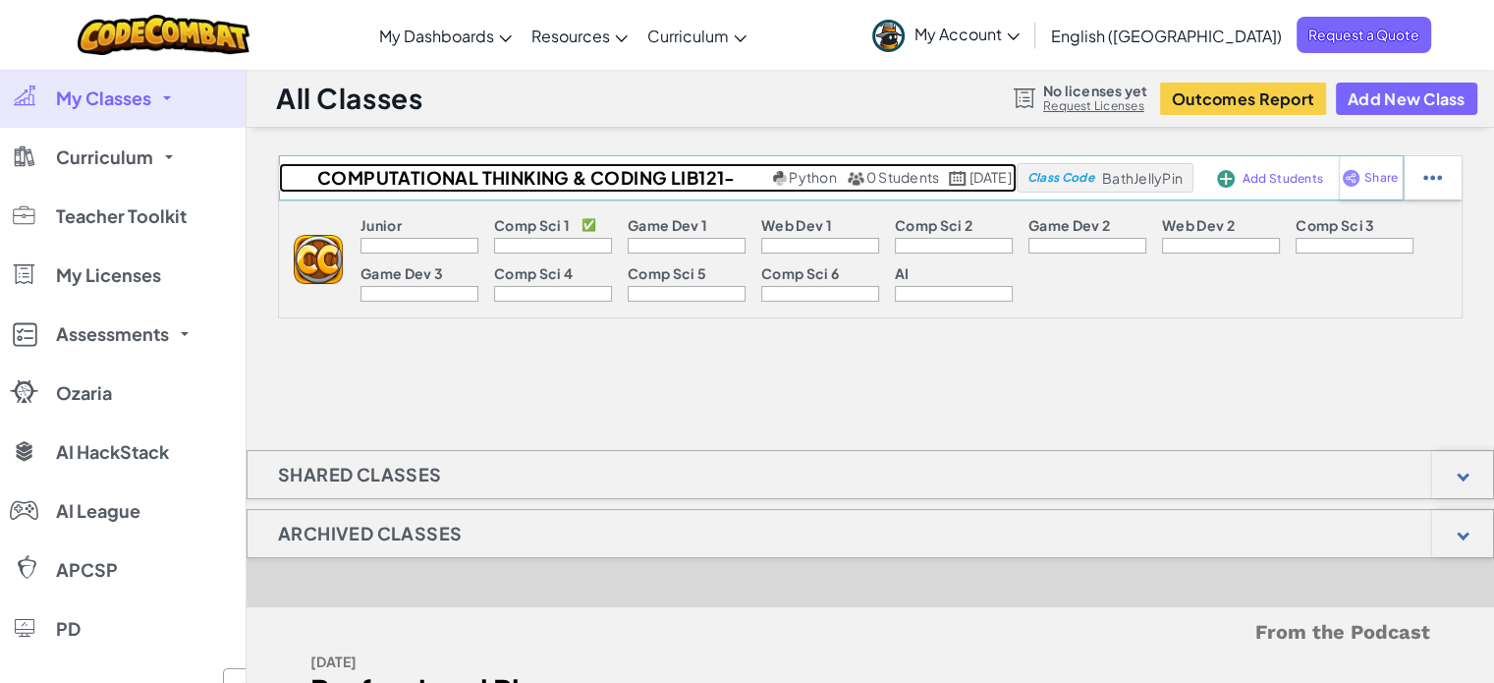
click at [421, 172] on h2 "Computational Thinking & Coding LIB121-1B" at bounding box center [523, 177] width 489 height 29
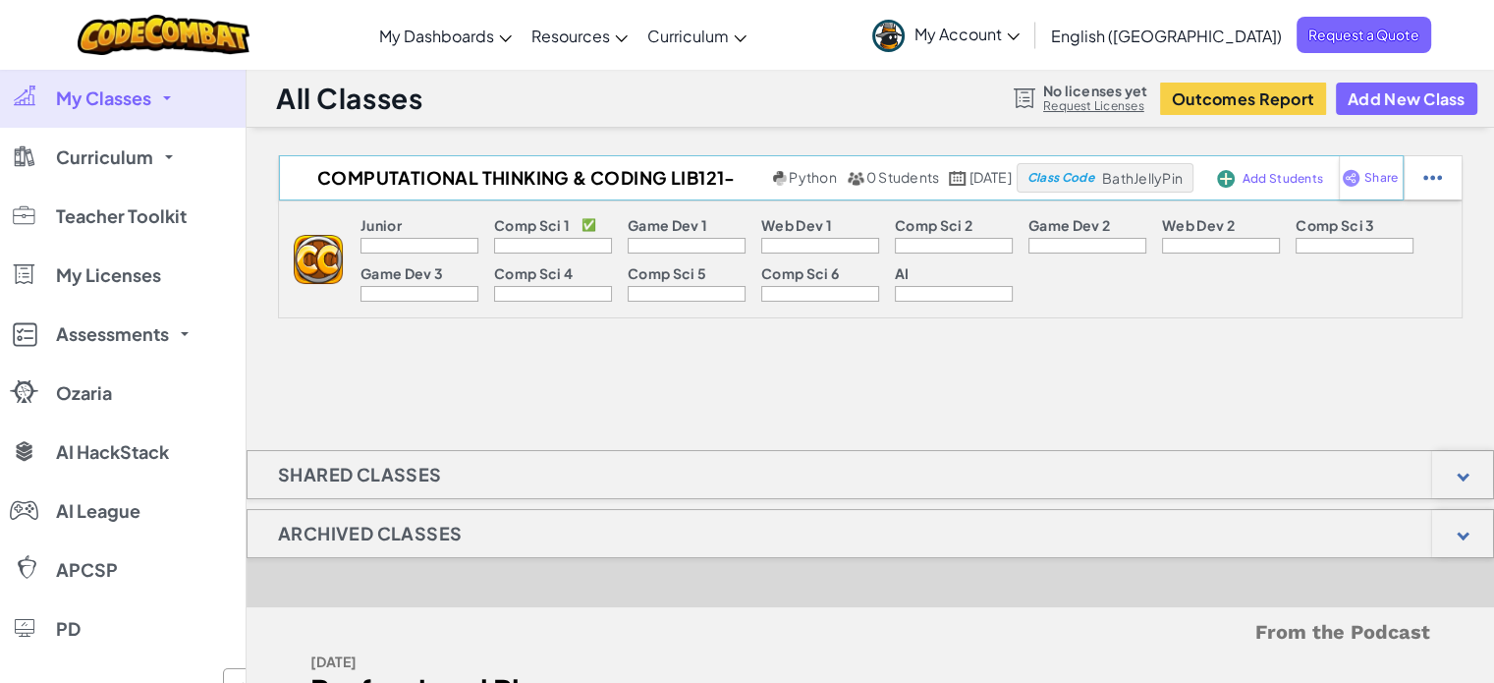
select select "560f1a9f22961295f9427742"
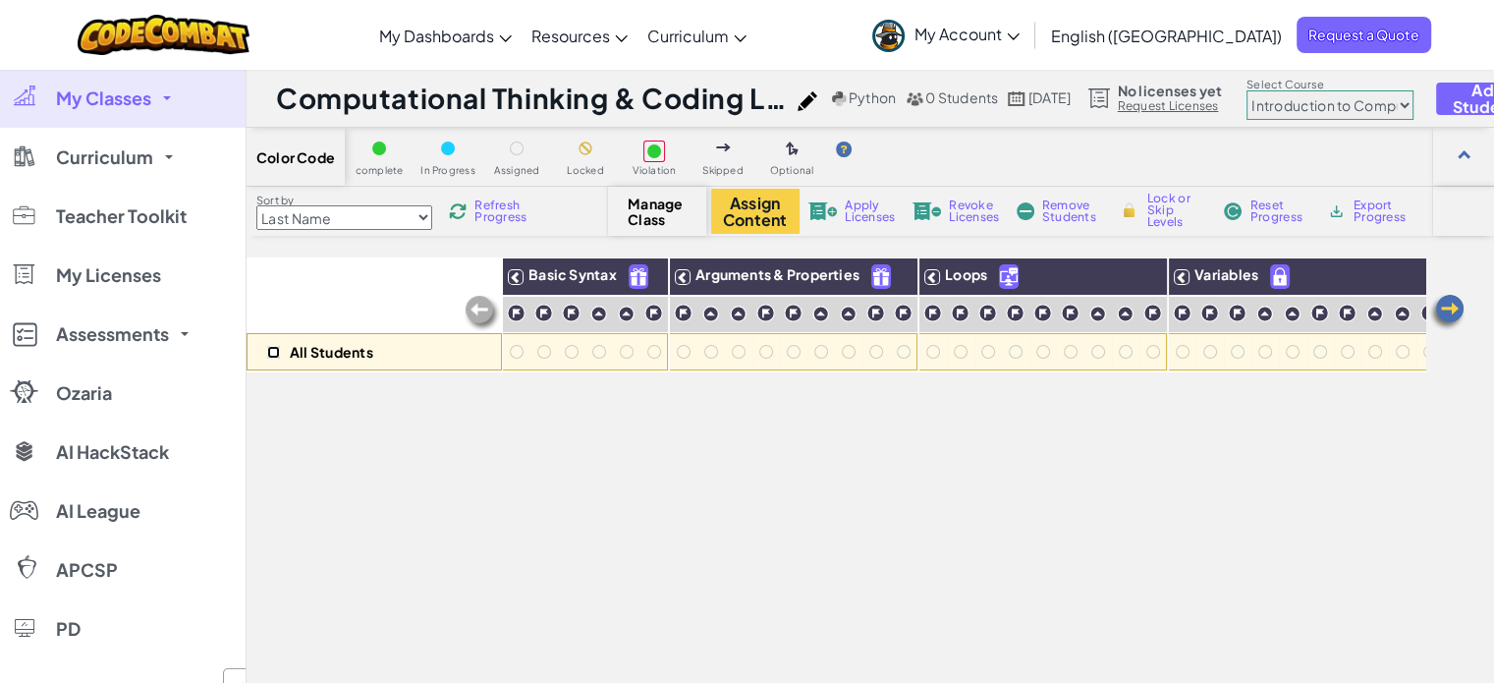
click at [274, 354] on input "checkbox" at bounding box center [273, 352] width 13 height 13
checkbox input "true"
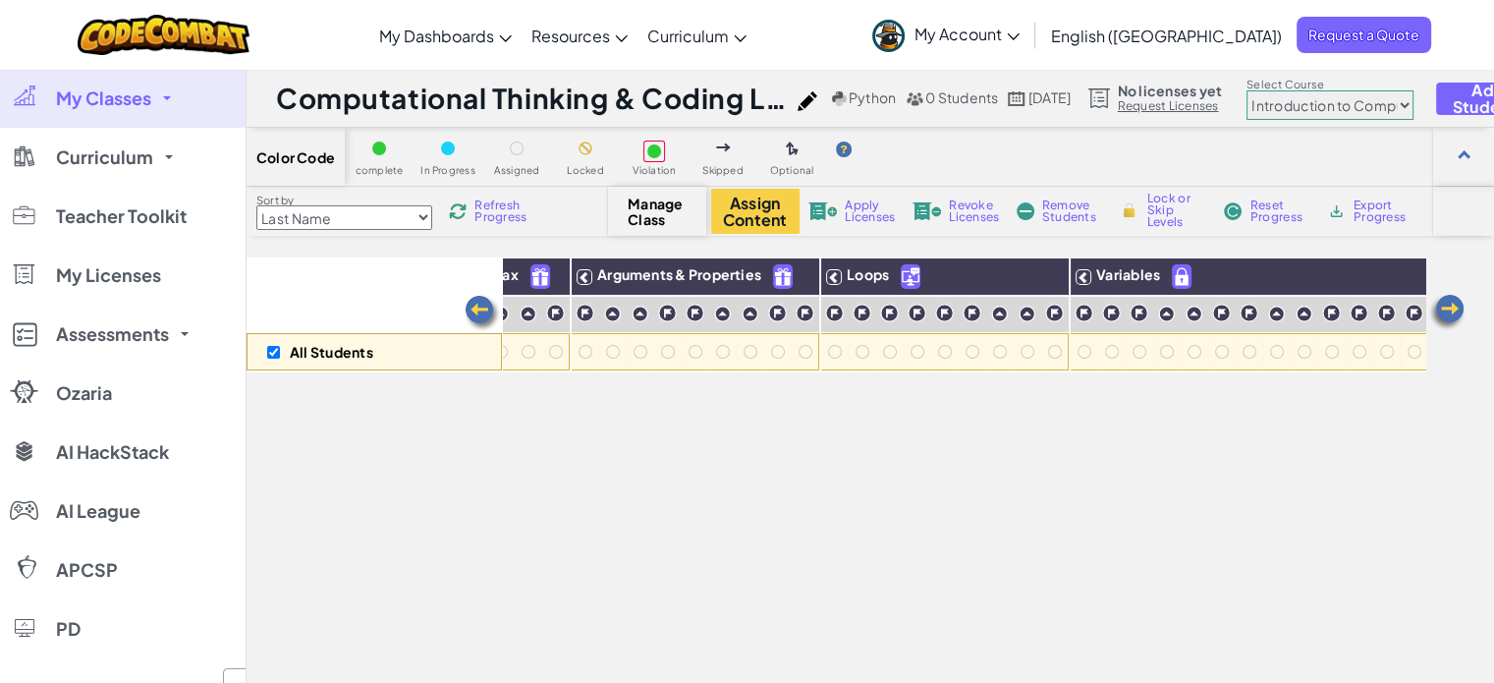
click at [1462, 305] on img at bounding box center [1446, 312] width 39 height 39
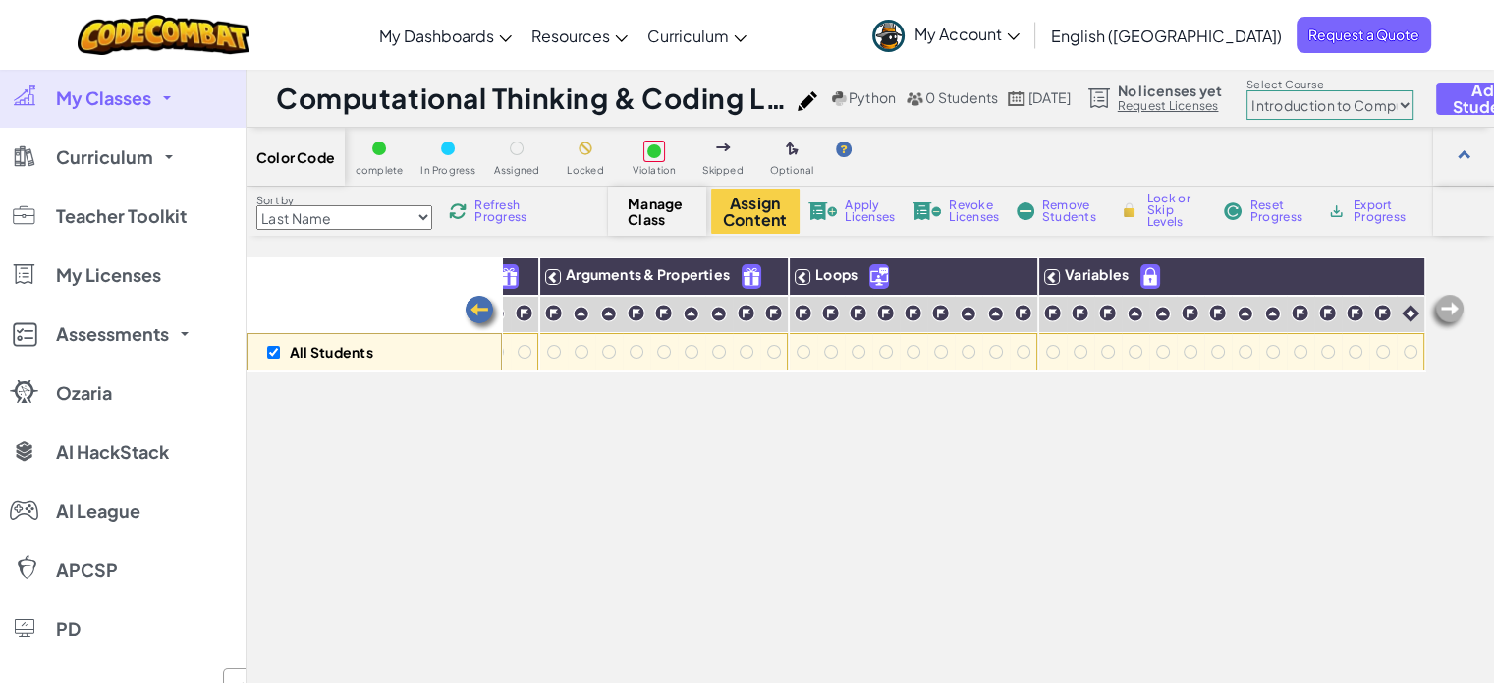
click at [1462, 305] on img at bounding box center [1446, 312] width 39 height 39
click at [481, 308] on img at bounding box center [482, 313] width 39 height 39
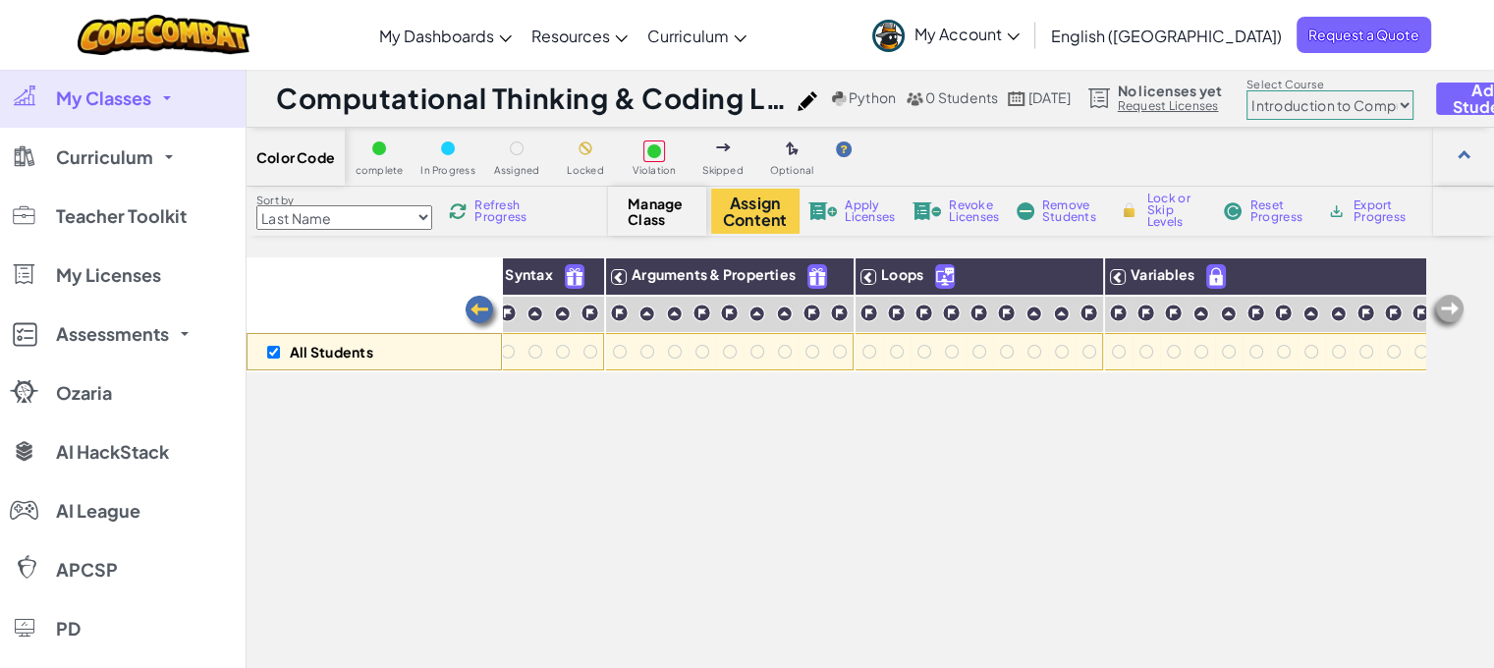
scroll to position [0, 0]
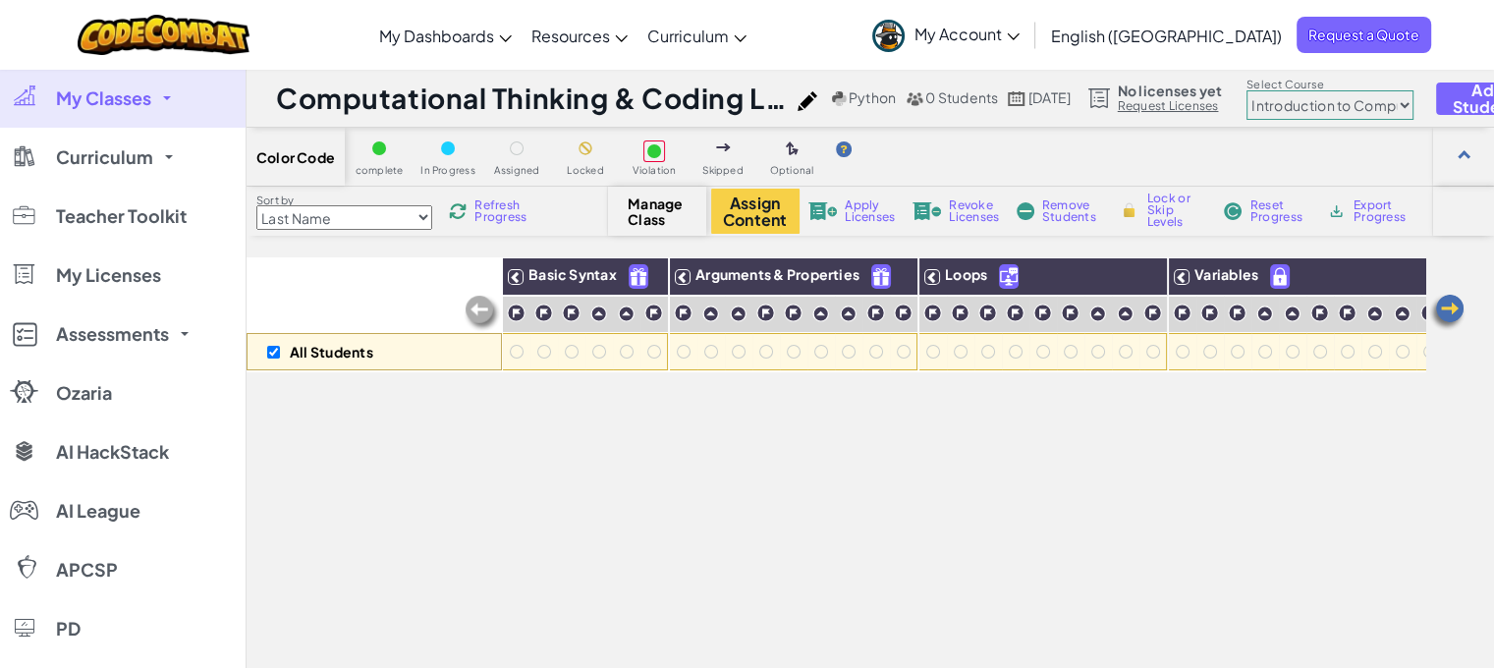
click at [481, 308] on img at bounding box center [482, 313] width 39 height 39
click at [519, 348] on div at bounding box center [517, 352] width 14 height 14
click at [518, 352] on div at bounding box center [517, 352] width 14 height 14
click at [515, 361] on div at bounding box center [517, 352] width 22 height 22
click at [733, 206] on button "Assign Content" at bounding box center [755, 211] width 88 height 45
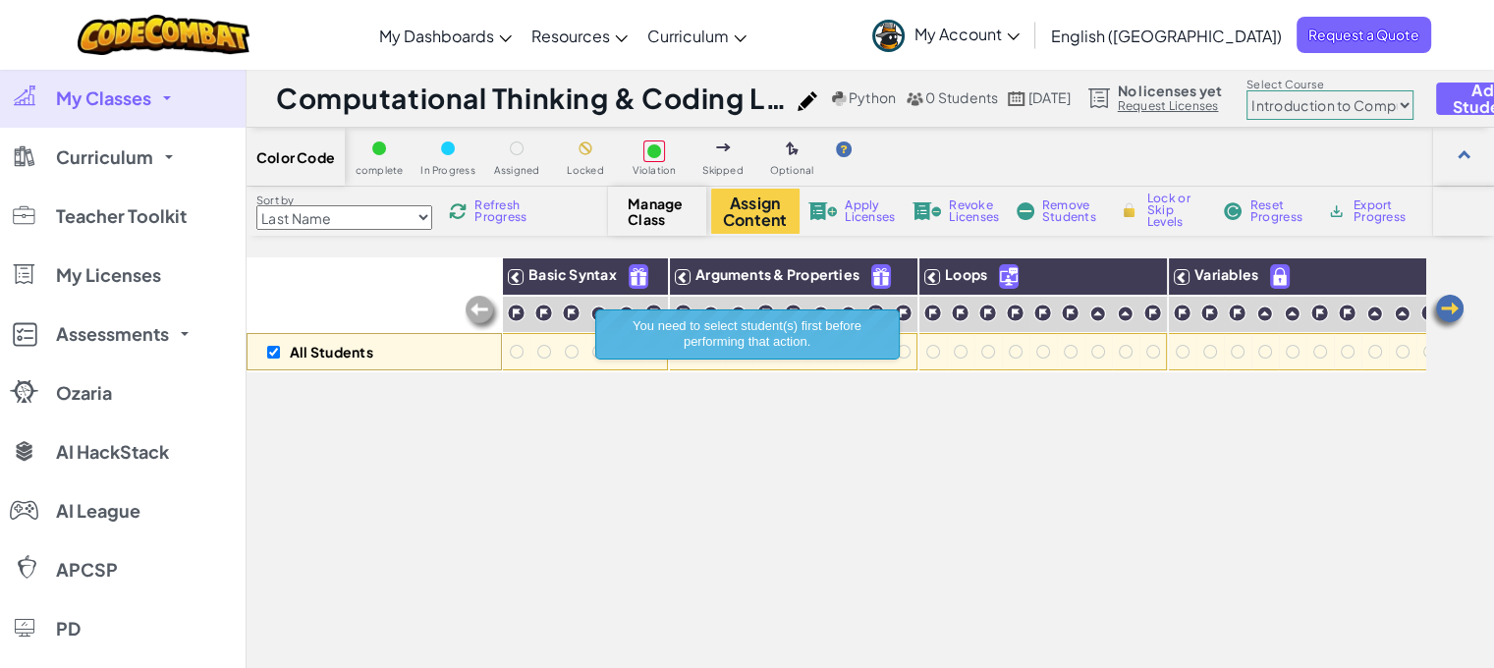
click at [507, 450] on div "All Students Basic Syntax Arguments & Properties Loops Variables" at bounding box center [836, 542] width 1179 height 570
click at [381, 231] on div "Sort by Last Name first Name Progress (High to Low) Progress (Low to Hight) Ref…" at bounding box center [871, 211] width 1248 height 49
click at [381, 223] on select "Last Name first Name Progress (High to Low) Progress (Low to Hight)" at bounding box center [344, 217] width 176 height 25
select select "Progress (High to Low)"
click at [256, 205] on select "Last Name first Name Progress (High to Low) Progress (Low to Hight)" at bounding box center [344, 217] width 176 height 25
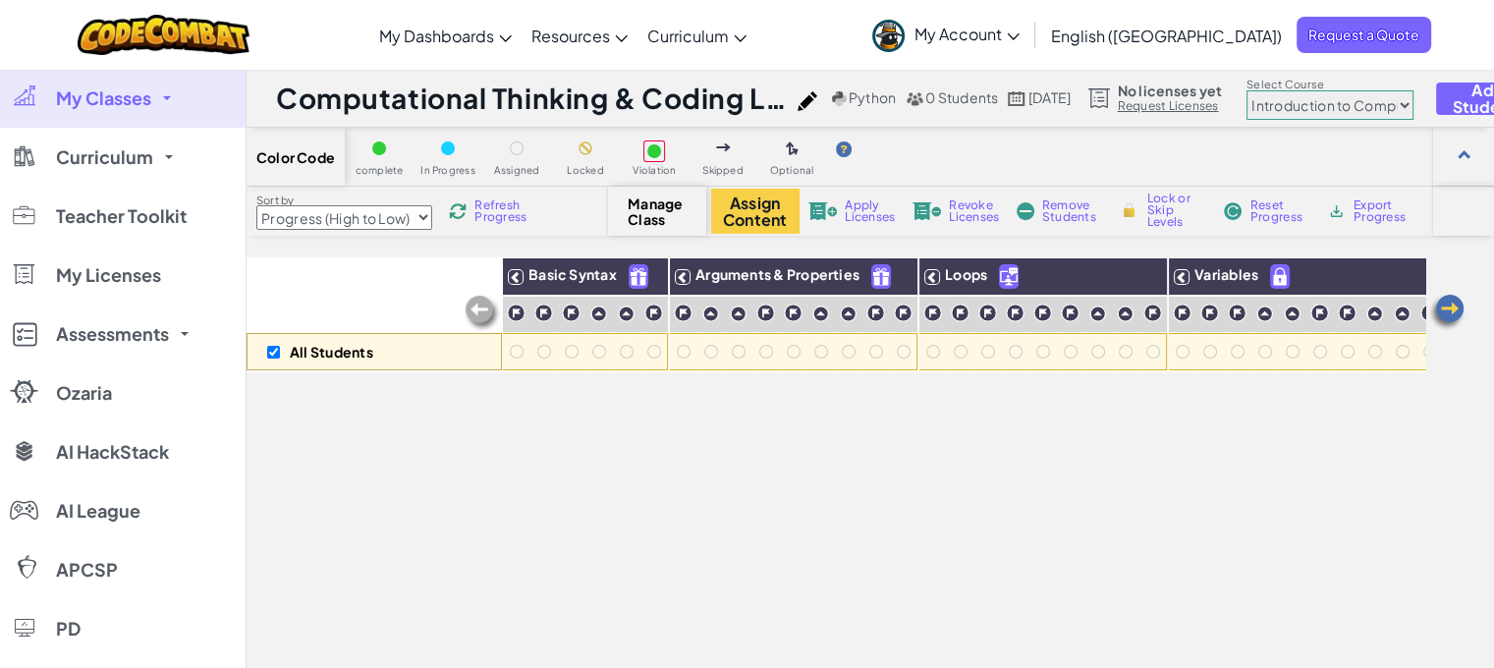
click at [955, 97] on span "0 Students" at bounding box center [961, 97] width 73 height 18
click at [115, 92] on span "My Classes" at bounding box center [103, 98] width 95 height 18
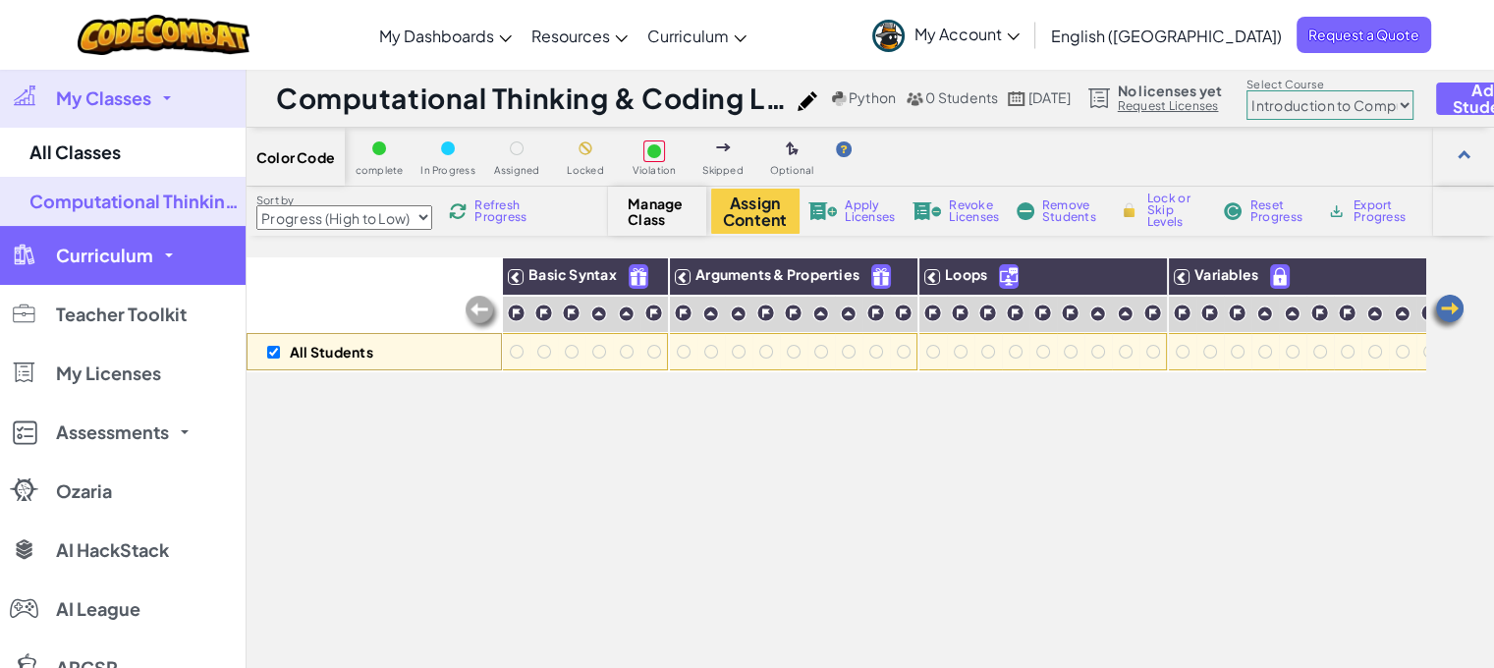
click at [148, 266] on link "Curriculum" at bounding box center [123, 255] width 246 height 59
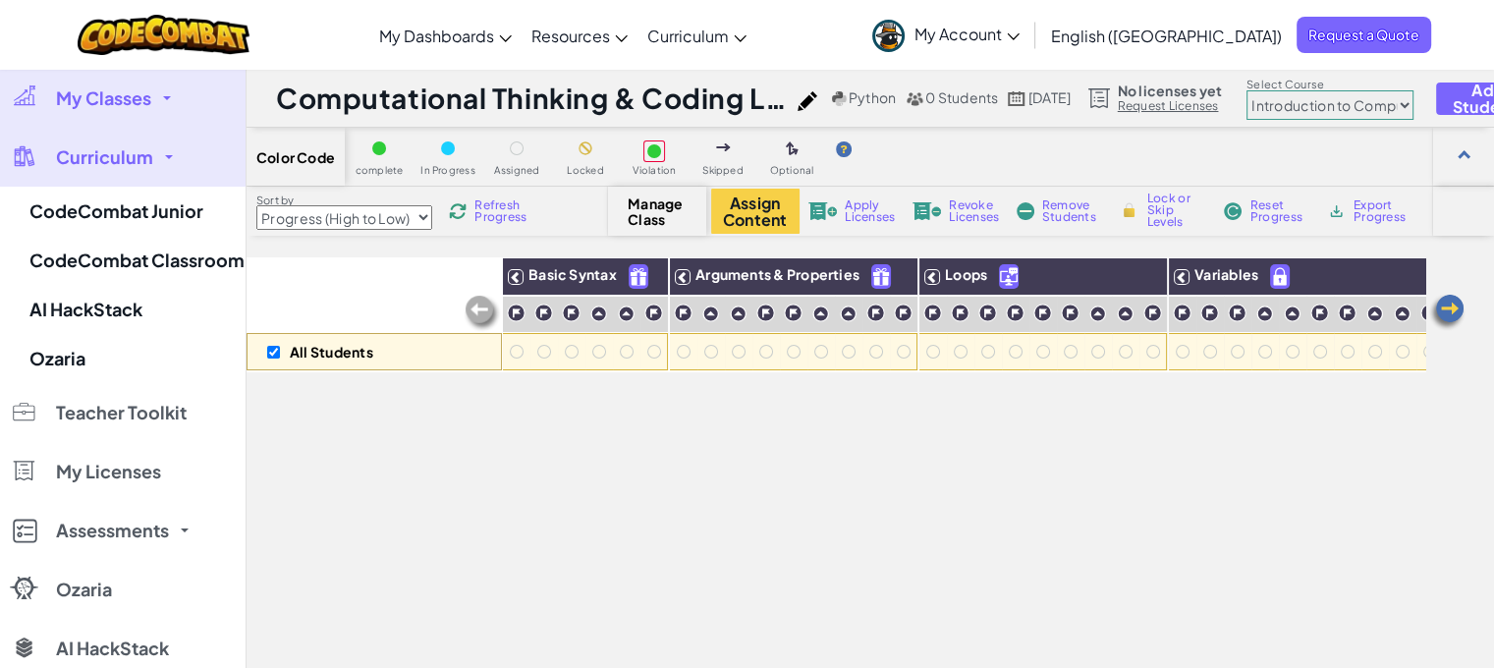
click at [168, 93] on link "My Classes" at bounding box center [123, 98] width 246 height 59
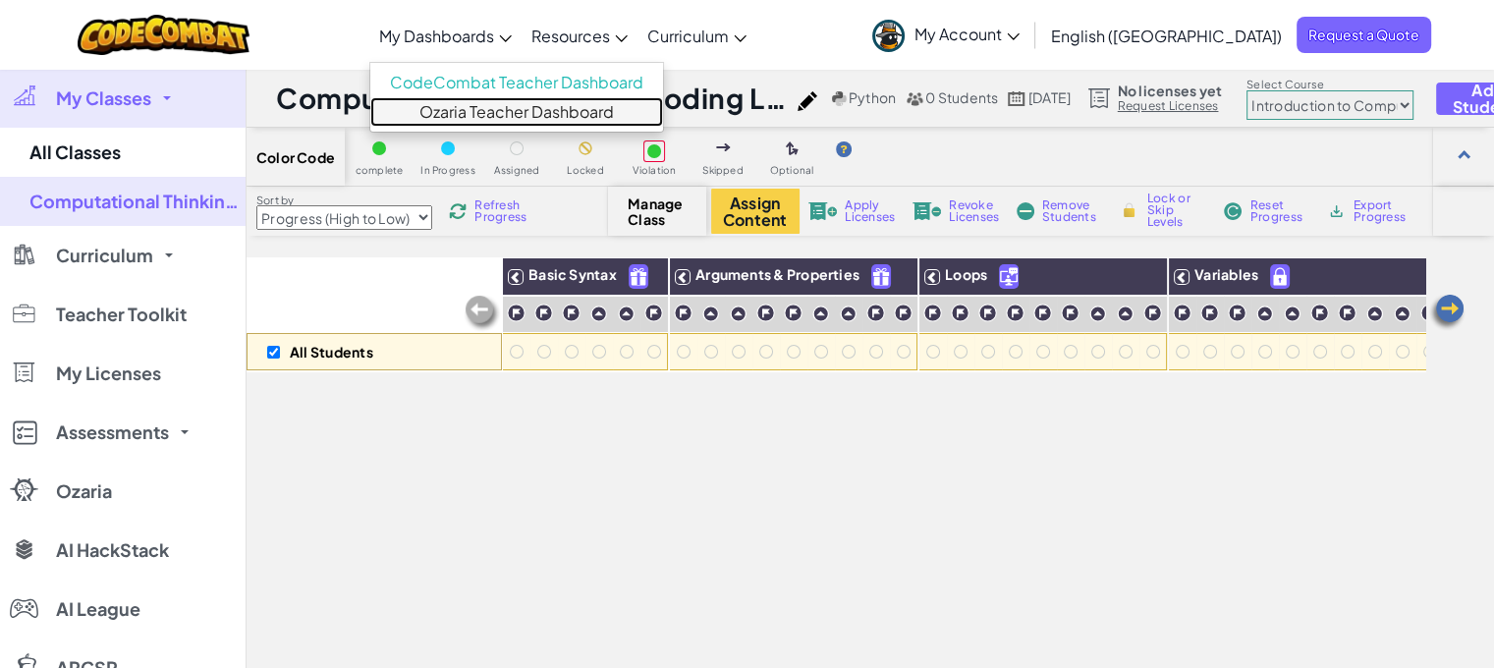
click at [552, 106] on link "Ozaria Teacher Dashboard" at bounding box center [516, 111] width 293 height 29
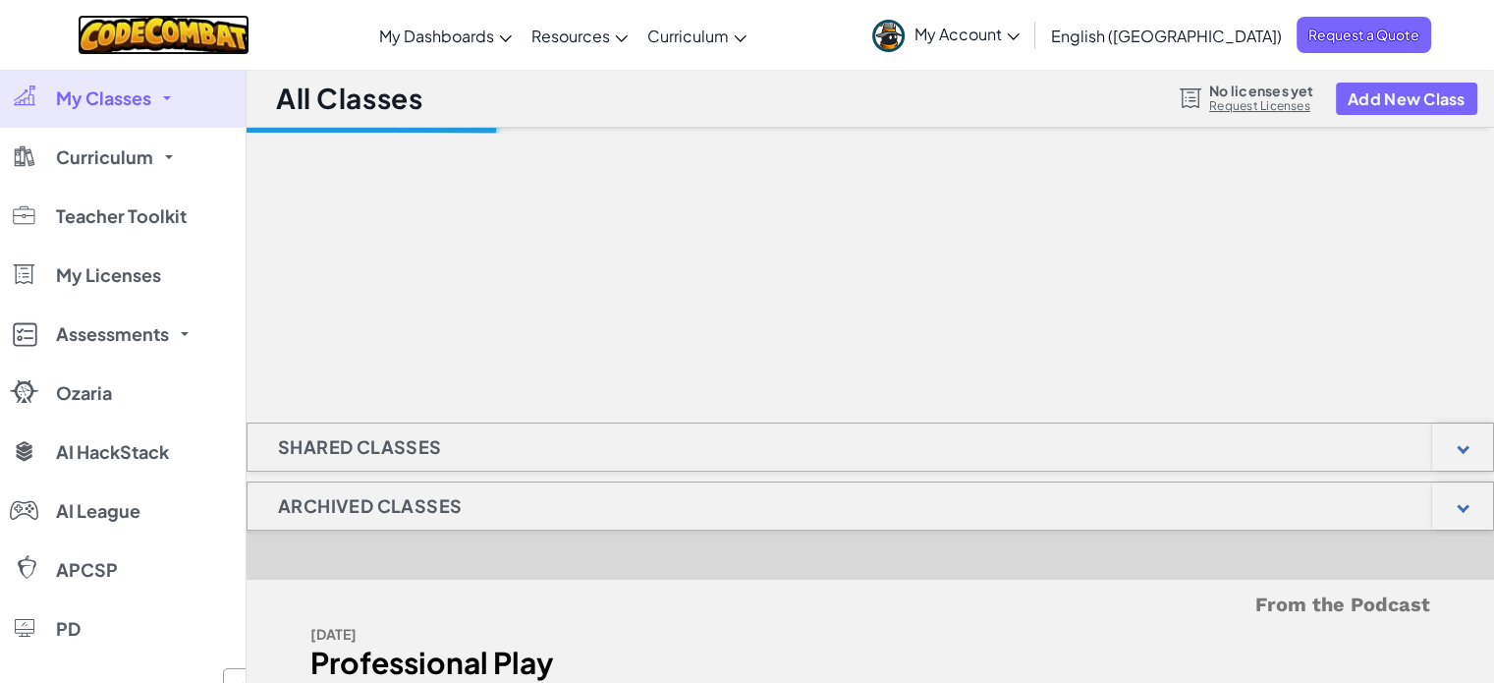
click at [202, 31] on img at bounding box center [164, 35] width 172 height 40
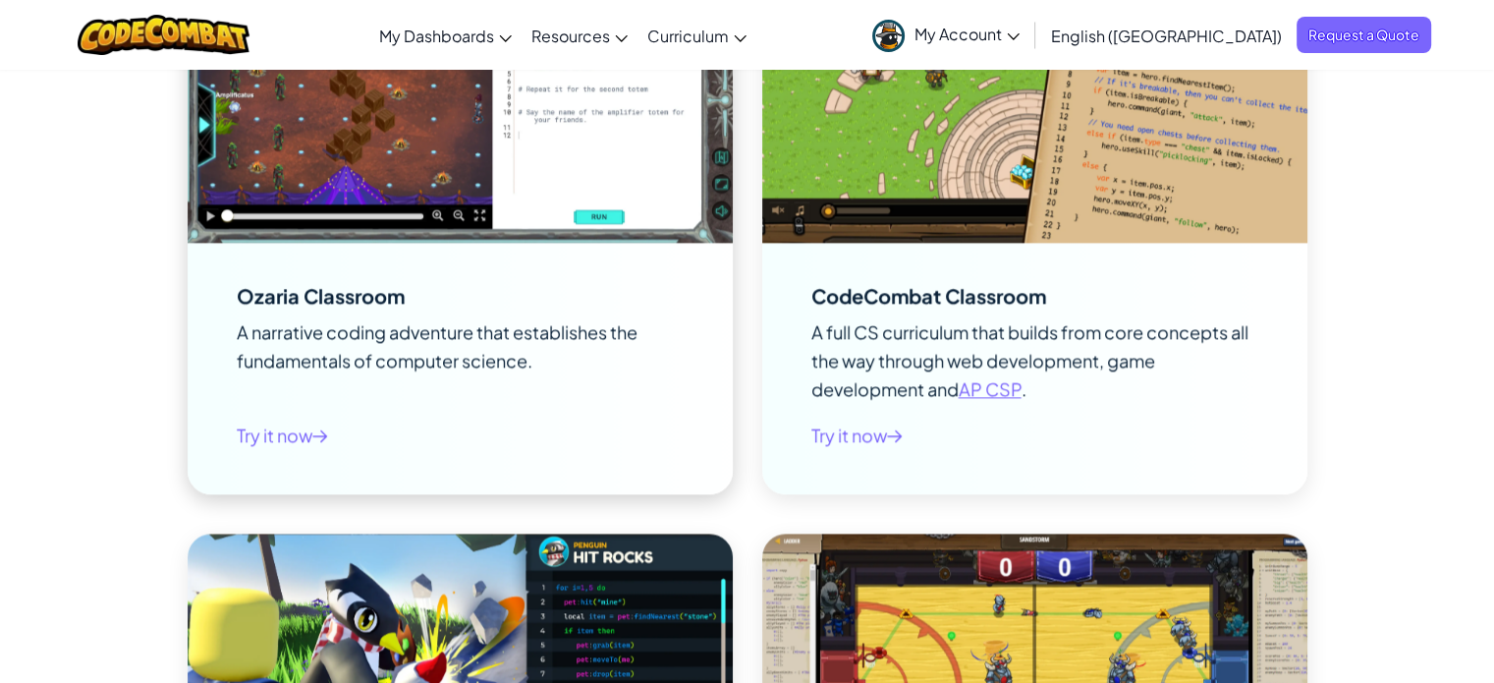
scroll to position [2558, 0]
click at [318, 435] on icon at bounding box center [320, 435] width 14 height 11
